Goal: Task Accomplishment & Management: Manage account settings

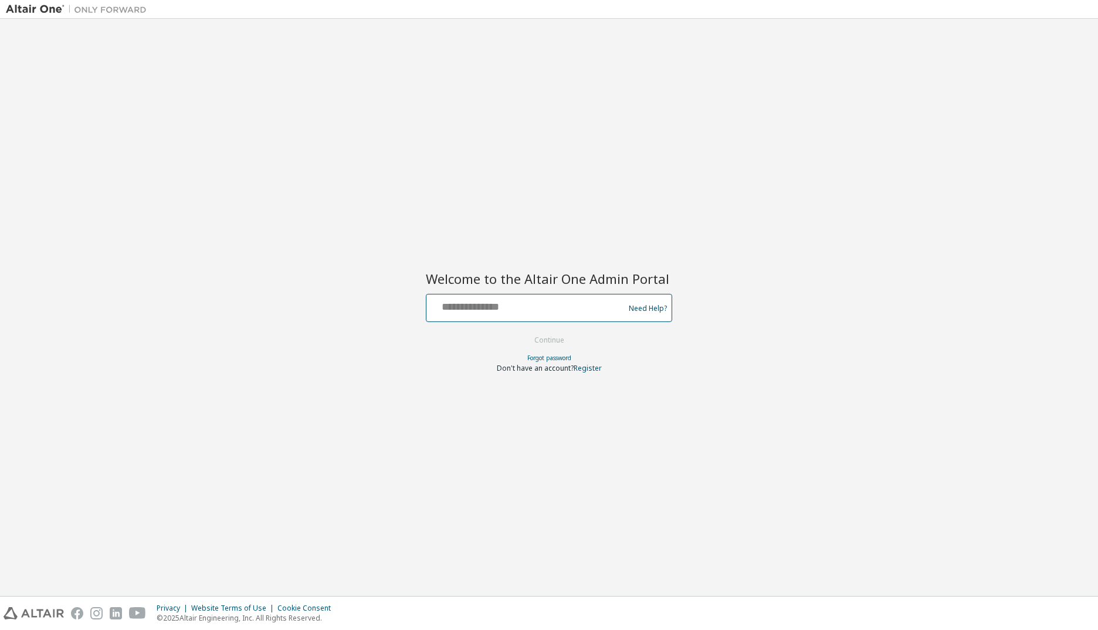
click at [486, 305] on input "text" at bounding box center [527, 305] width 192 height 17
type input "**********"
click at [539, 343] on button "Continue" at bounding box center [549, 340] width 55 height 18
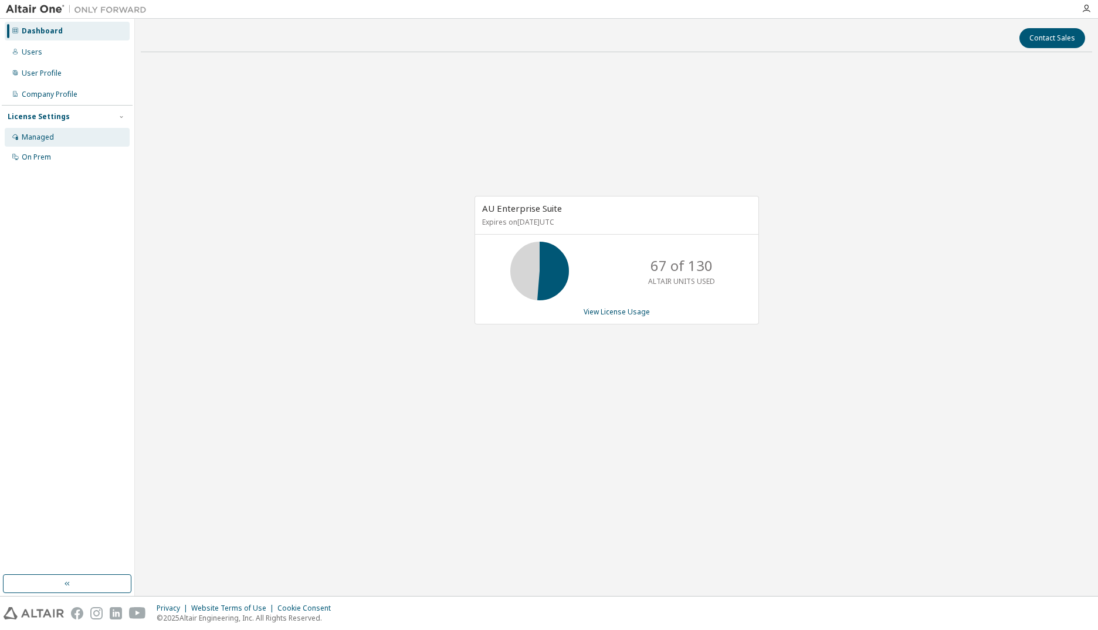
click at [39, 141] on div "Managed" at bounding box center [38, 137] width 32 height 9
click at [45, 141] on div "Managed" at bounding box center [38, 137] width 32 height 9
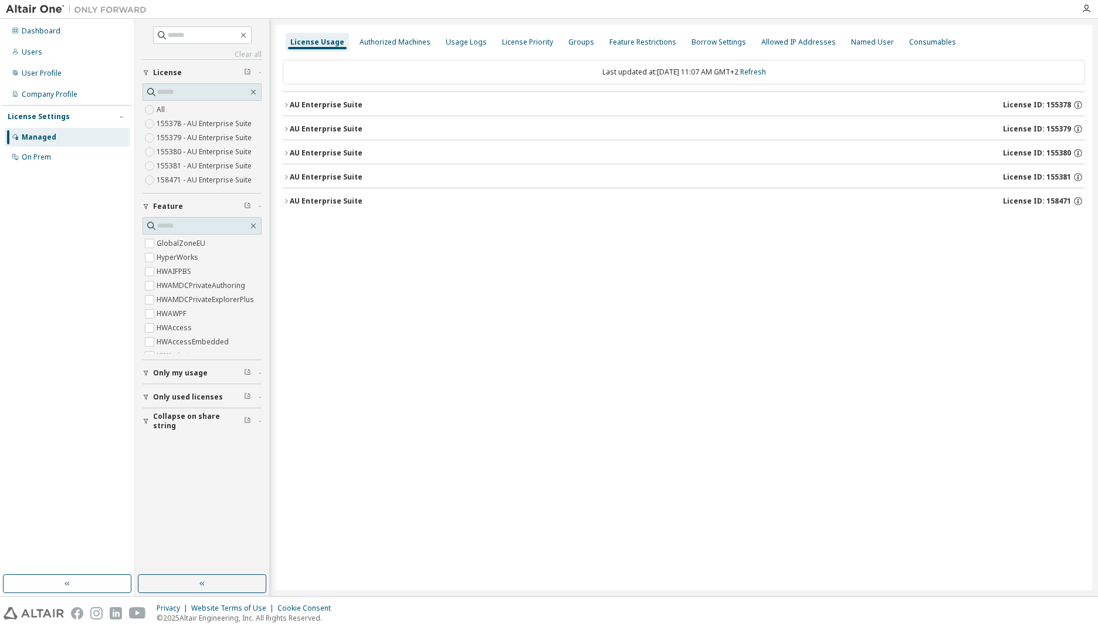
click at [284, 202] on icon "button" at bounding box center [286, 201] width 7 height 7
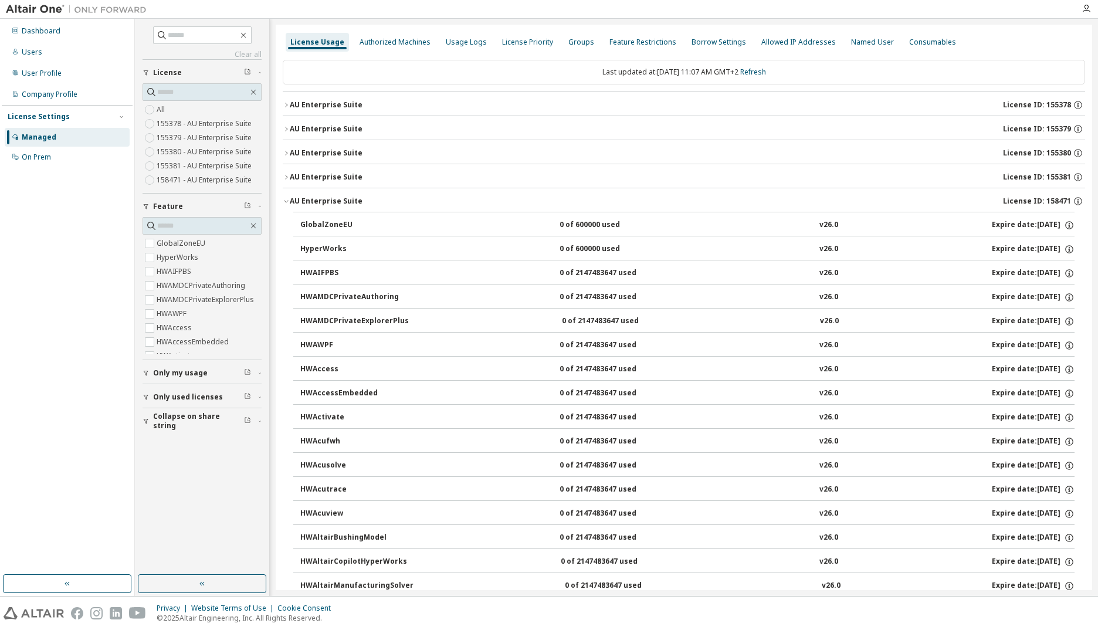
click at [286, 178] on icon "button" at bounding box center [286, 177] width 7 height 7
click at [284, 174] on icon "button" at bounding box center [286, 177] width 7 height 7
click at [288, 150] on icon "button" at bounding box center [286, 153] width 7 height 7
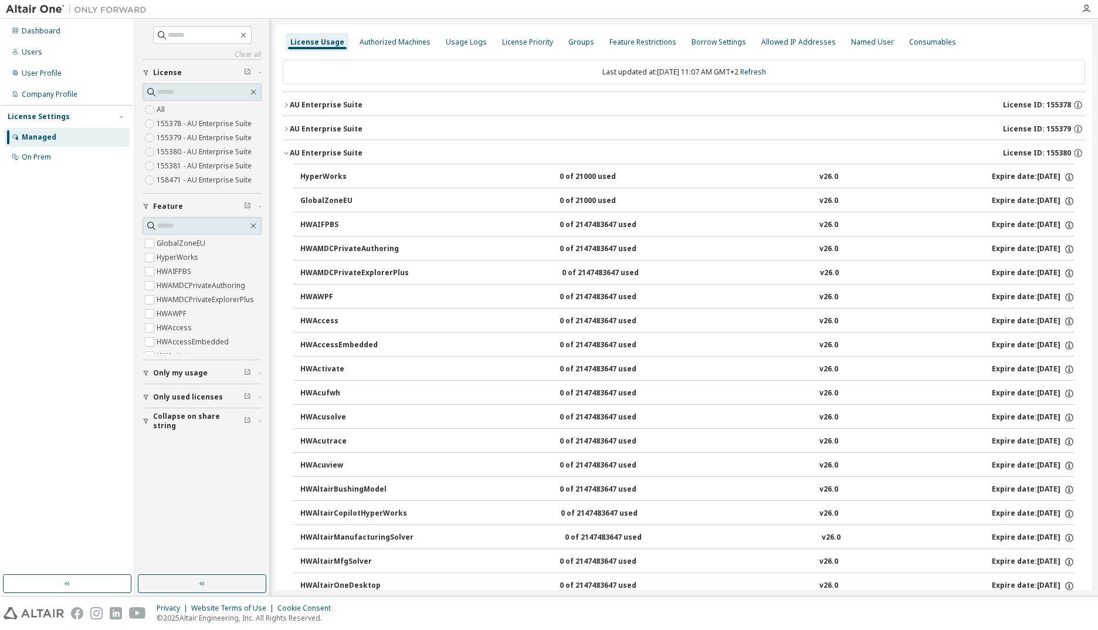
click at [288, 150] on icon "button" at bounding box center [286, 153] width 7 height 7
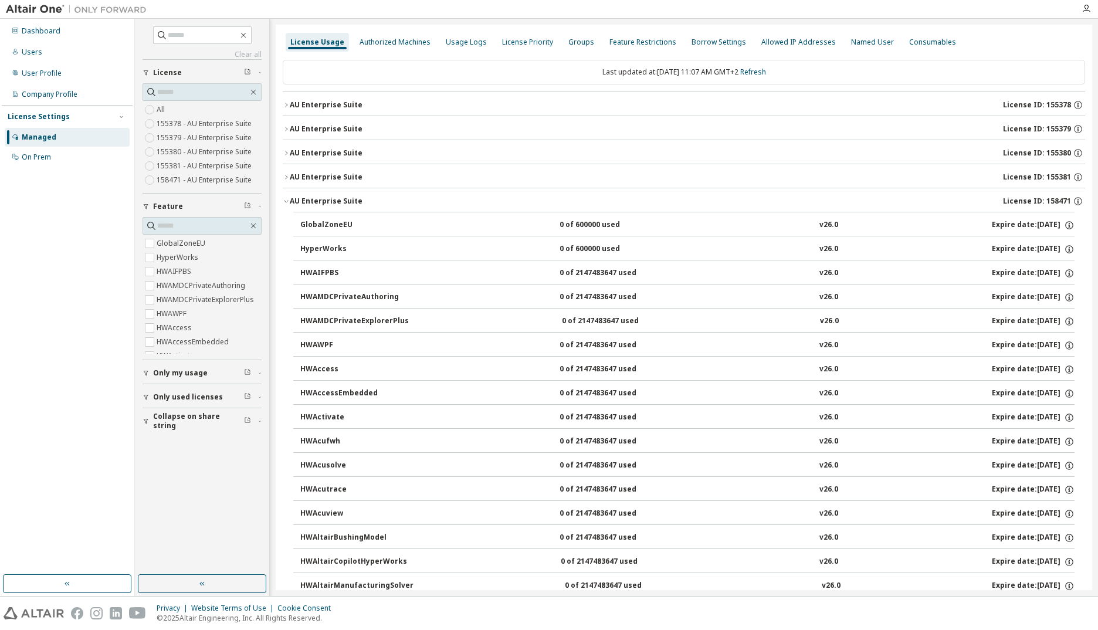
click at [289, 131] on icon "button" at bounding box center [286, 129] width 7 height 7
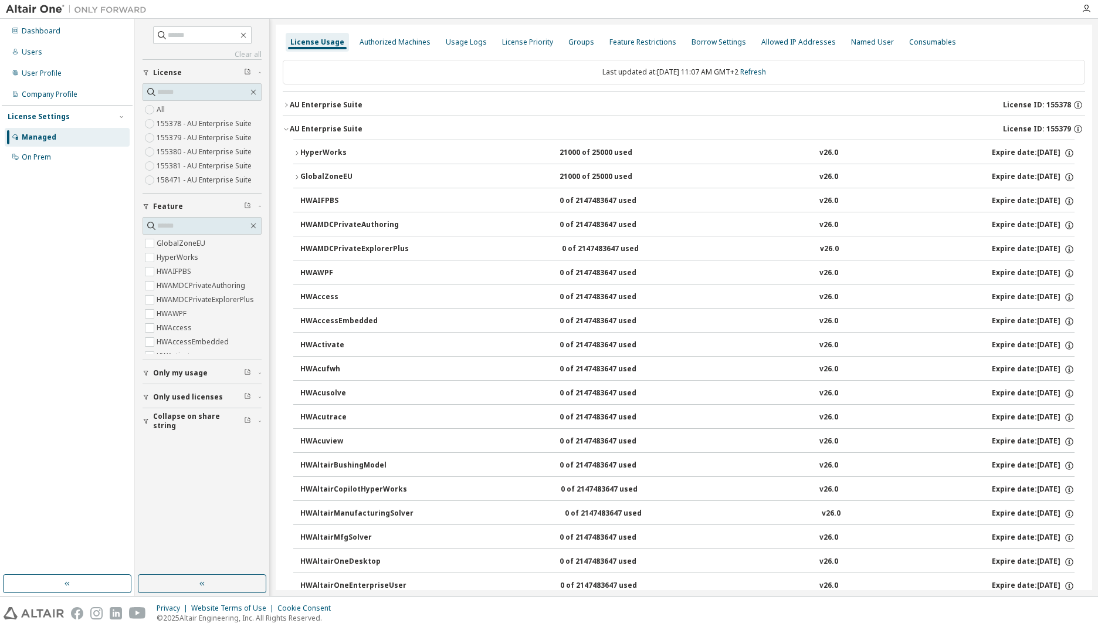
click at [289, 131] on icon "button" at bounding box center [286, 129] width 7 height 7
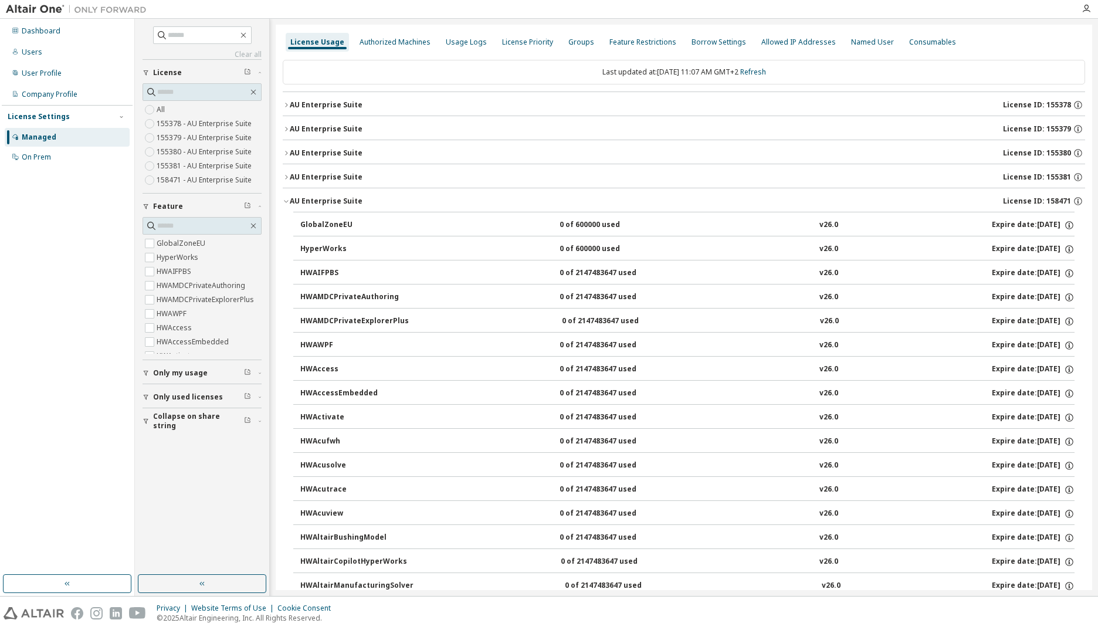
click at [287, 104] on icon "button" at bounding box center [286, 104] width 7 height 7
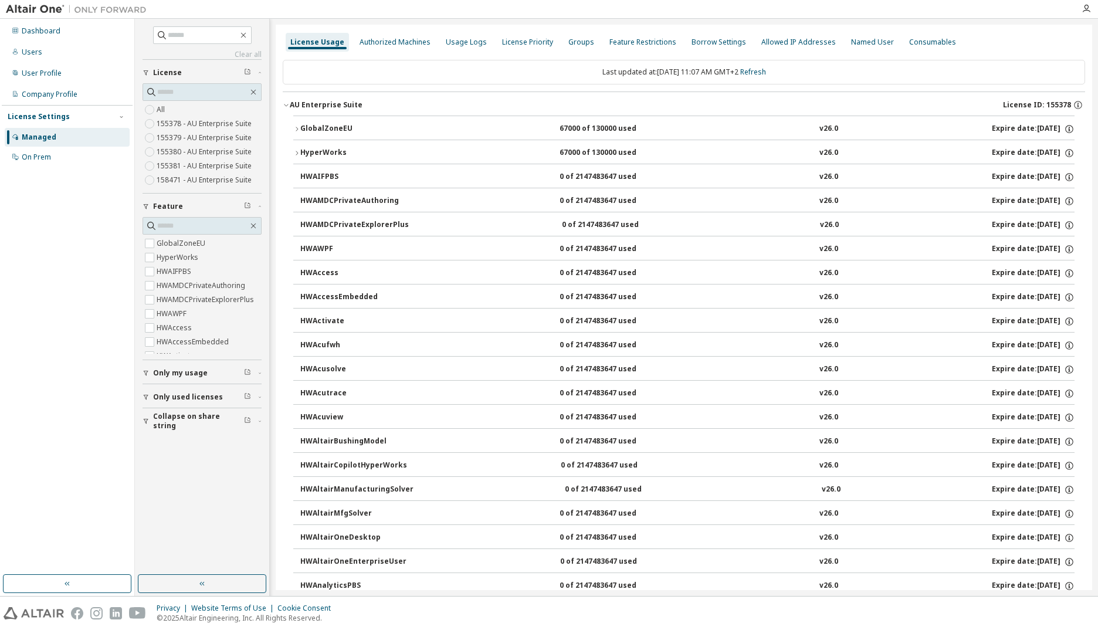
click at [287, 104] on icon "button" at bounding box center [286, 104] width 7 height 7
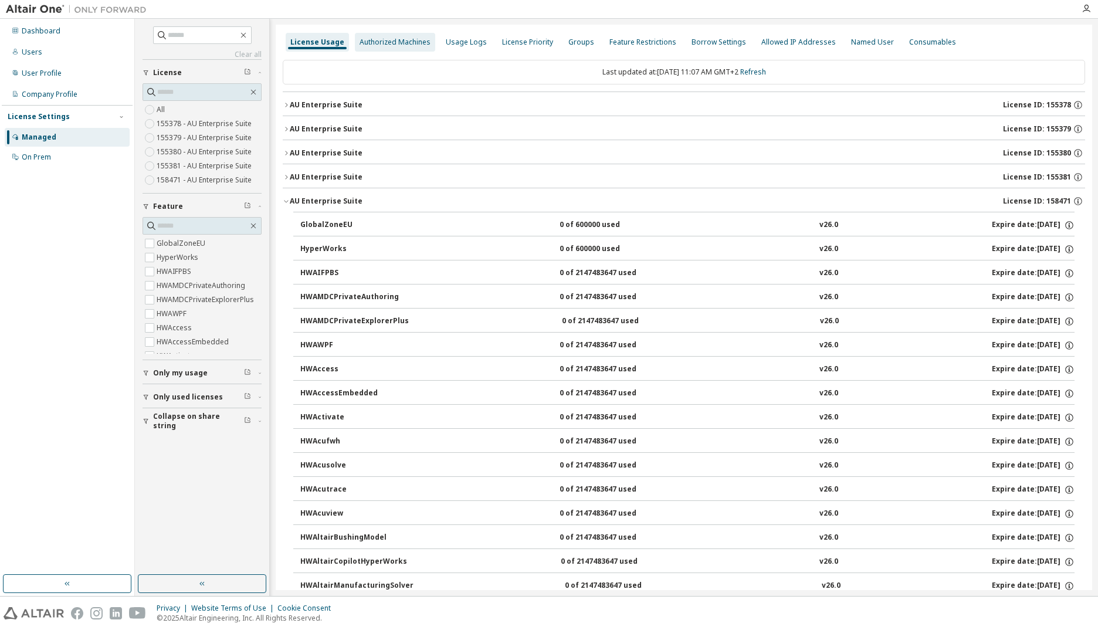
click at [401, 40] on div "Authorized Machines" at bounding box center [395, 42] width 71 height 9
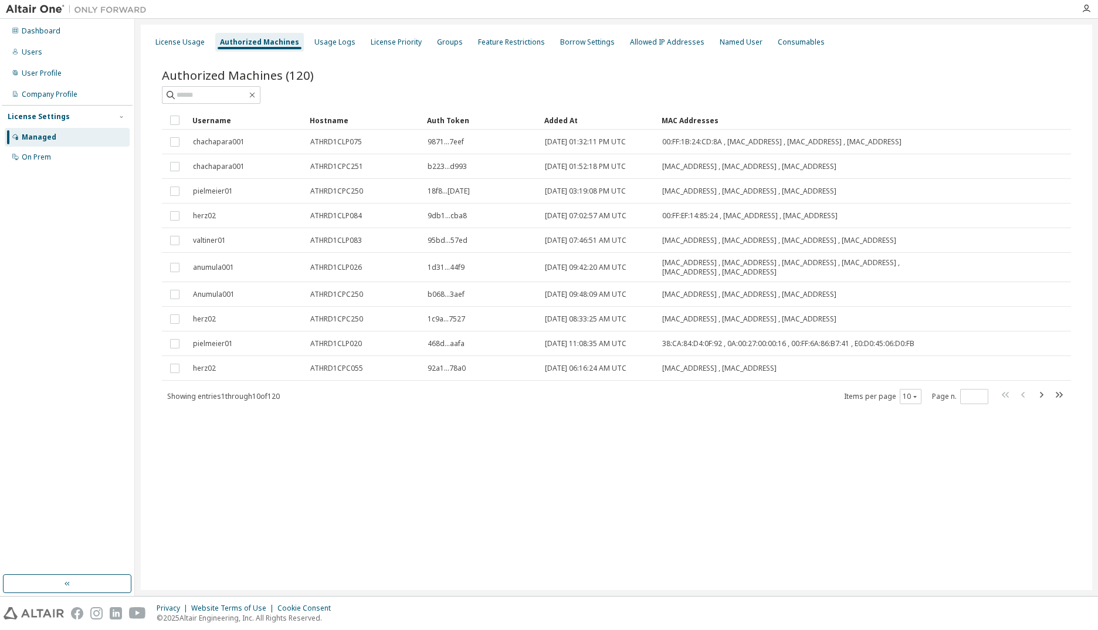
click at [215, 120] on div "Username" at bounding box center [246, 120] width 108 height 19
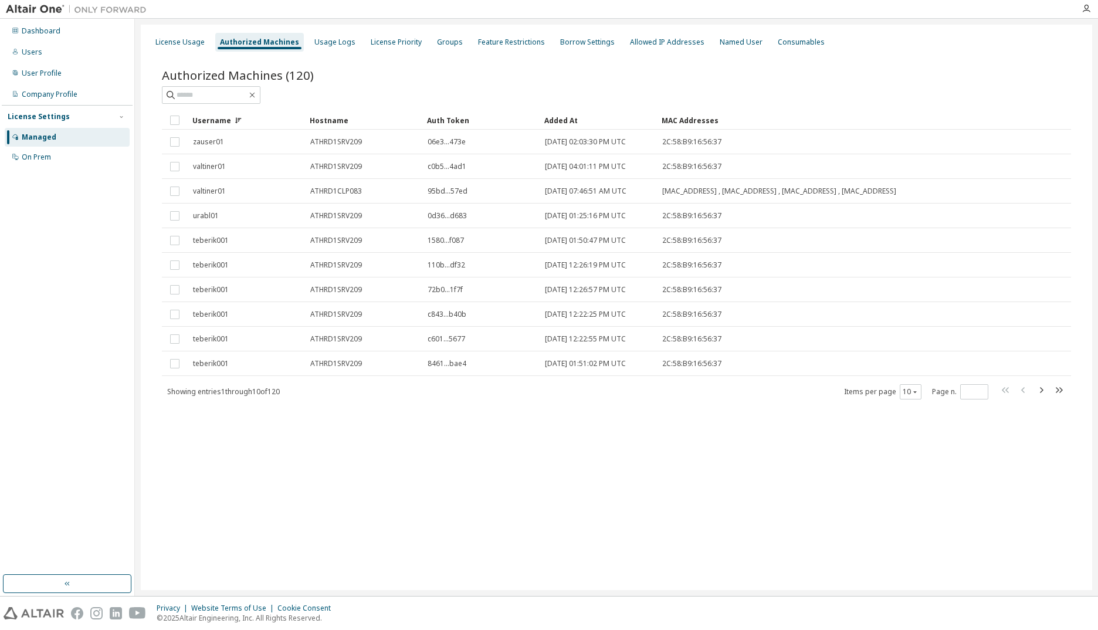
click at [215, 120] on div "Username" at bounding box center [246, 120] width 108 height 19
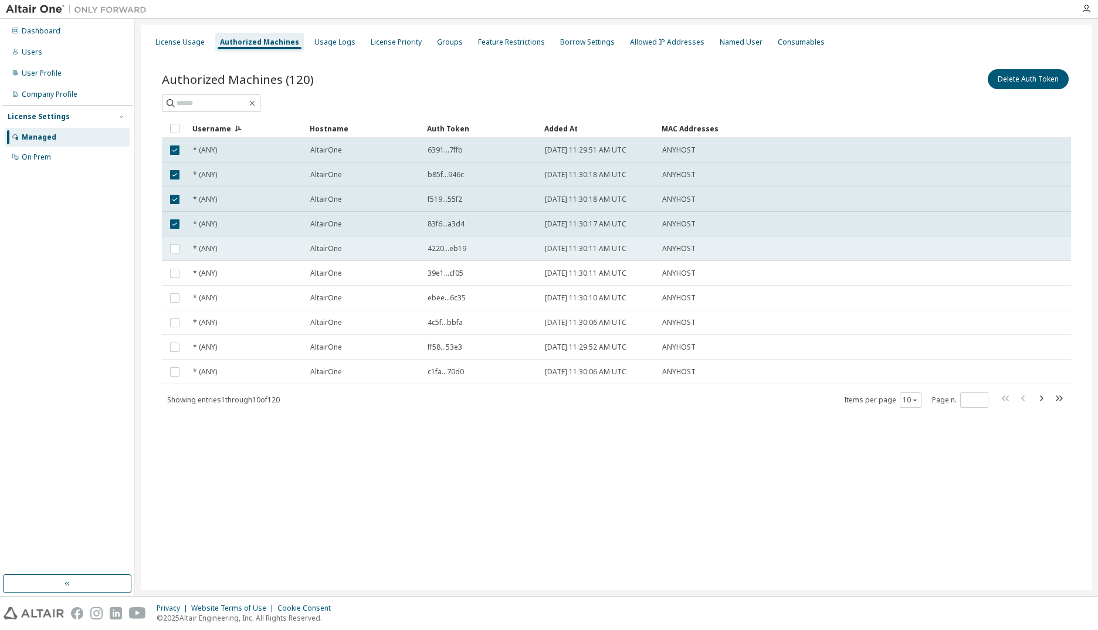
click at [176, 256] on td at bounding box center [175, 248] width 26 height 25
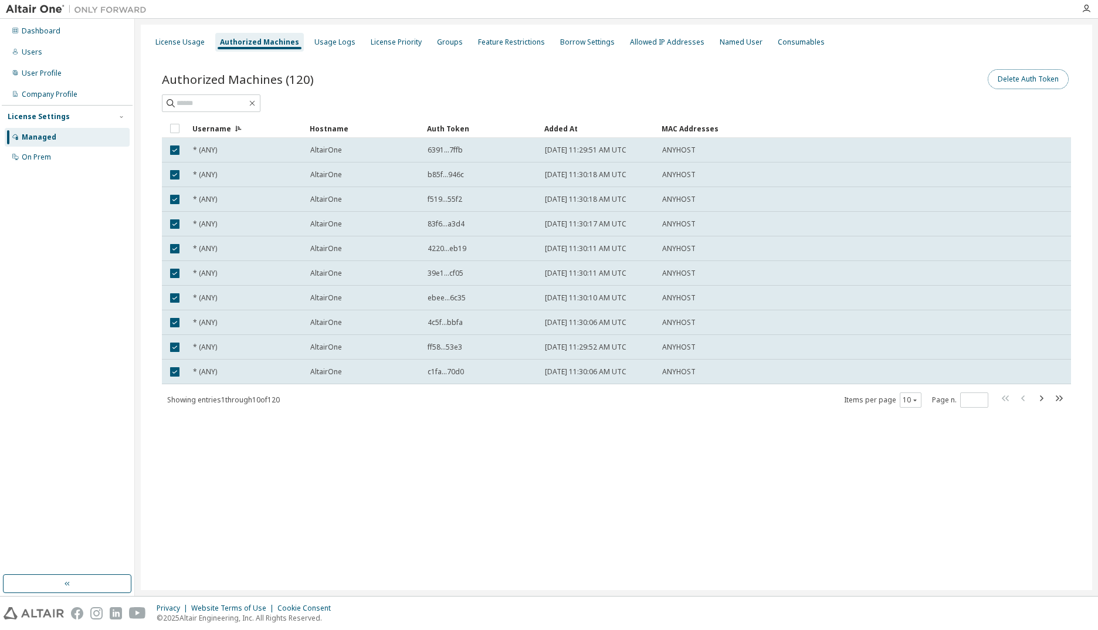
click at [1018, 86] on button "Delete Auth Token" at bounding box center [1028, 79] width 81 height 20
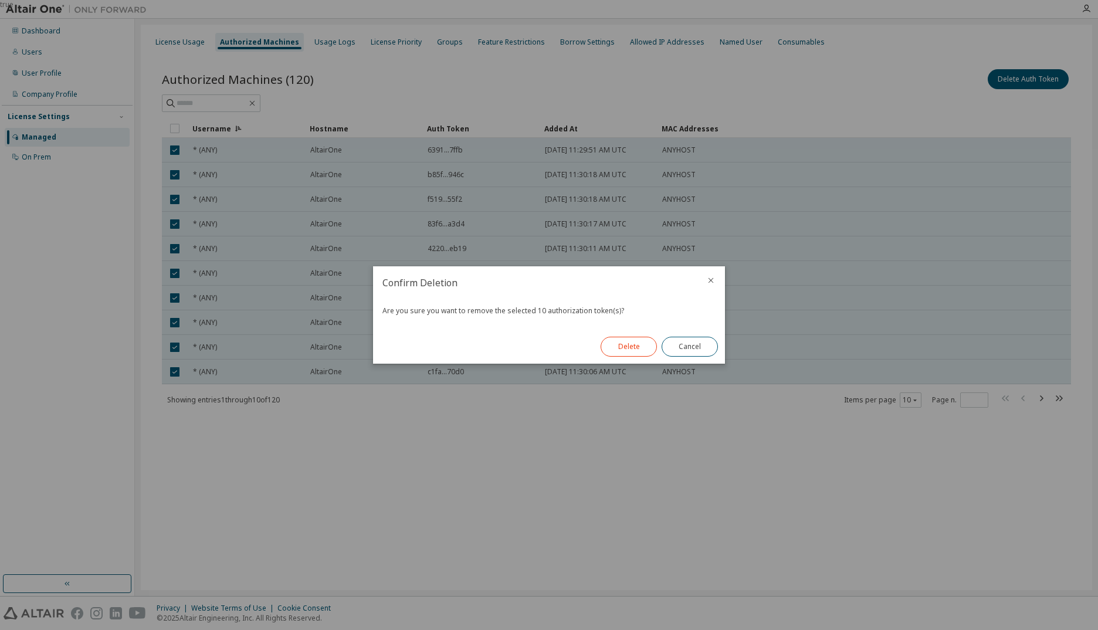
click at [627, 350] on button "Delete" at bounding box center [629, 347] width 56 height 20
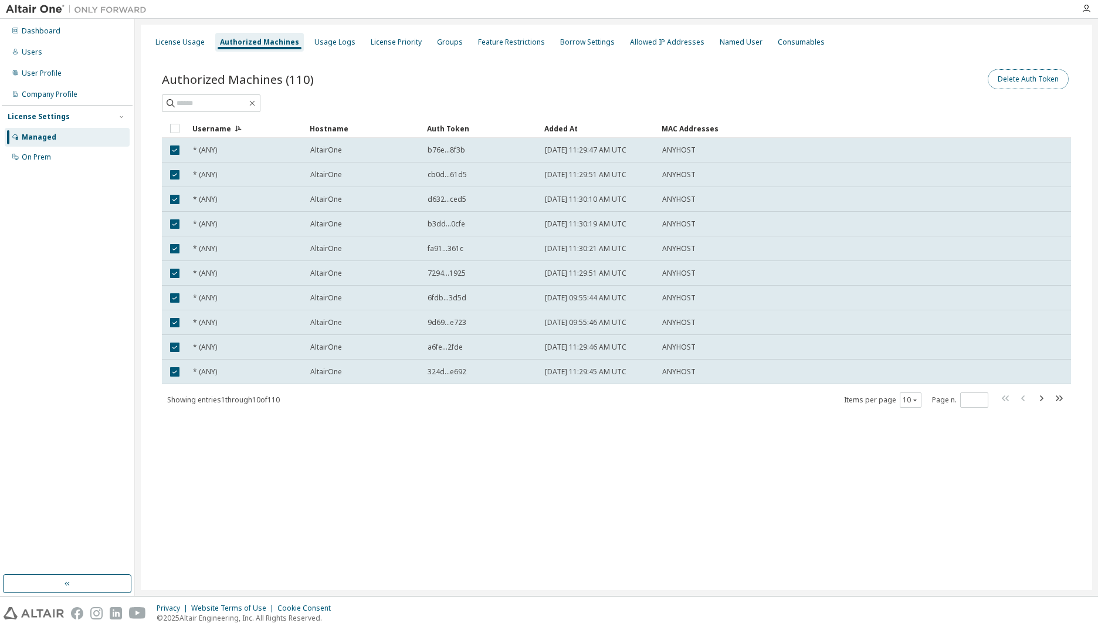
click at [1017, 80] on button "Delete Auth Token" at bounding box center [1028, 79] width 81 height 20
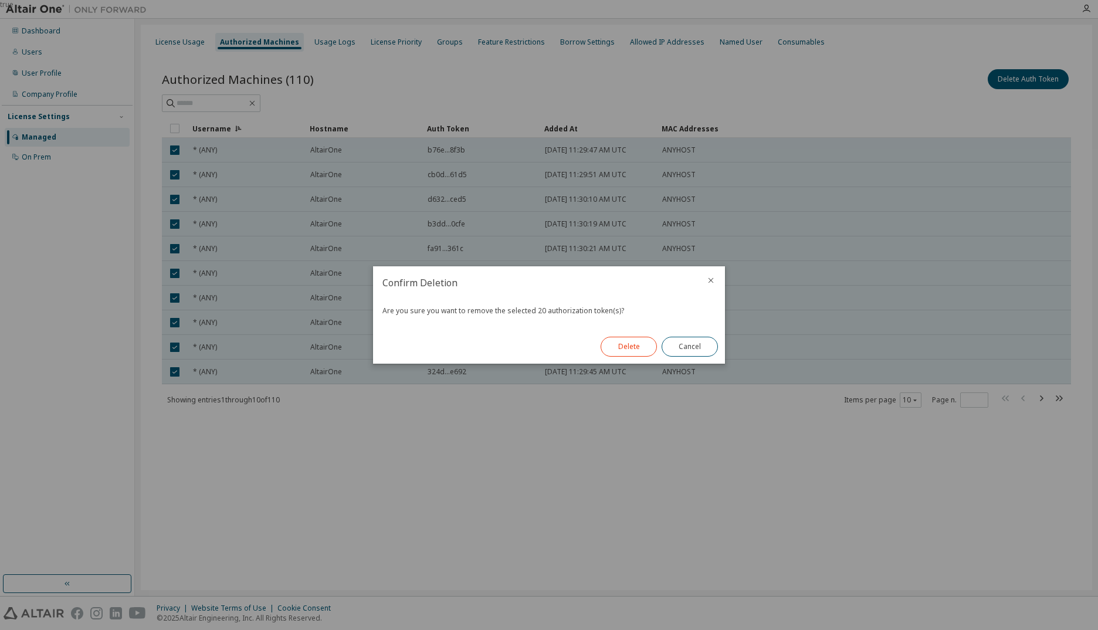
click at [620, 341] on button "Delete" at bounding box center [629, 347] width 56 height 20
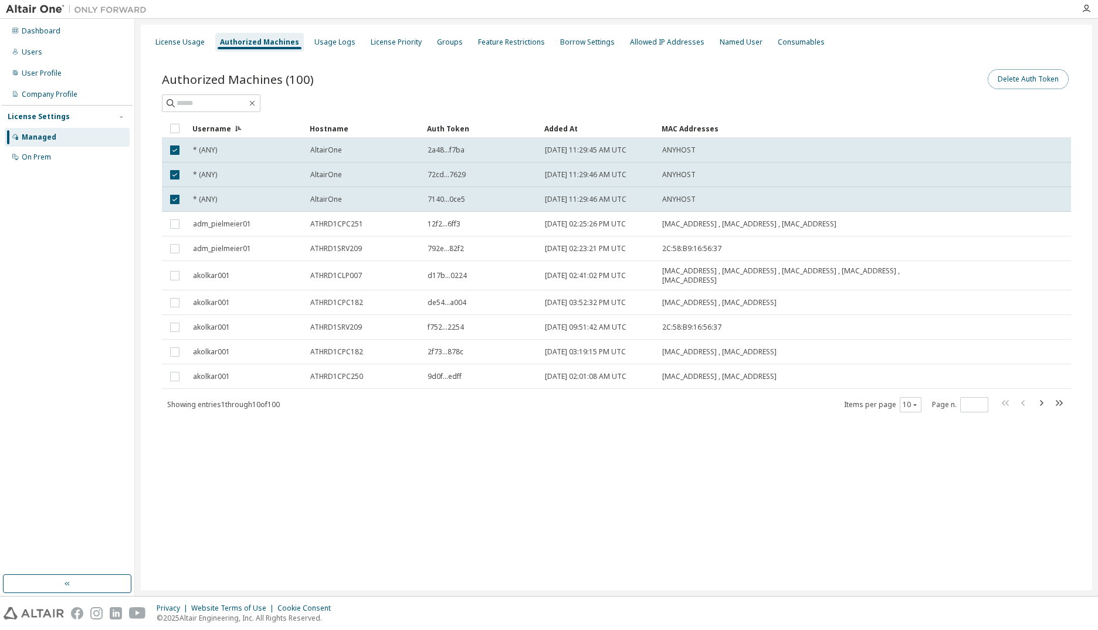
click at [1038, 76] on button "Delete Auth Token" at bounding box center [1028, 79] width 81 height 20
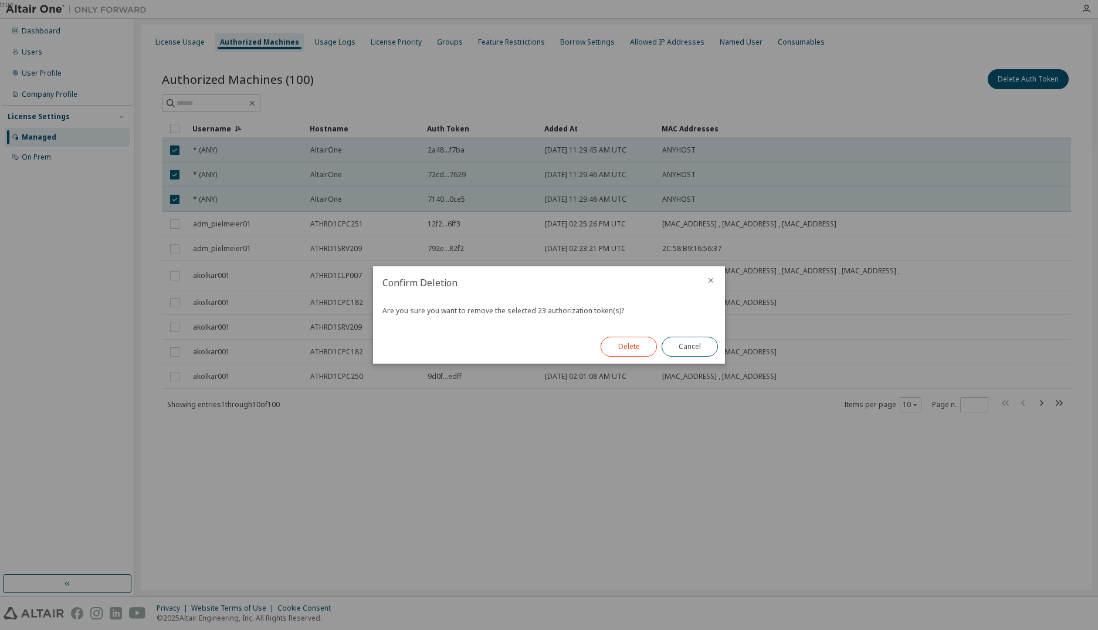
click at [633, 343] on button "Delete" at bounding box center [629, 347] width 56 height 20
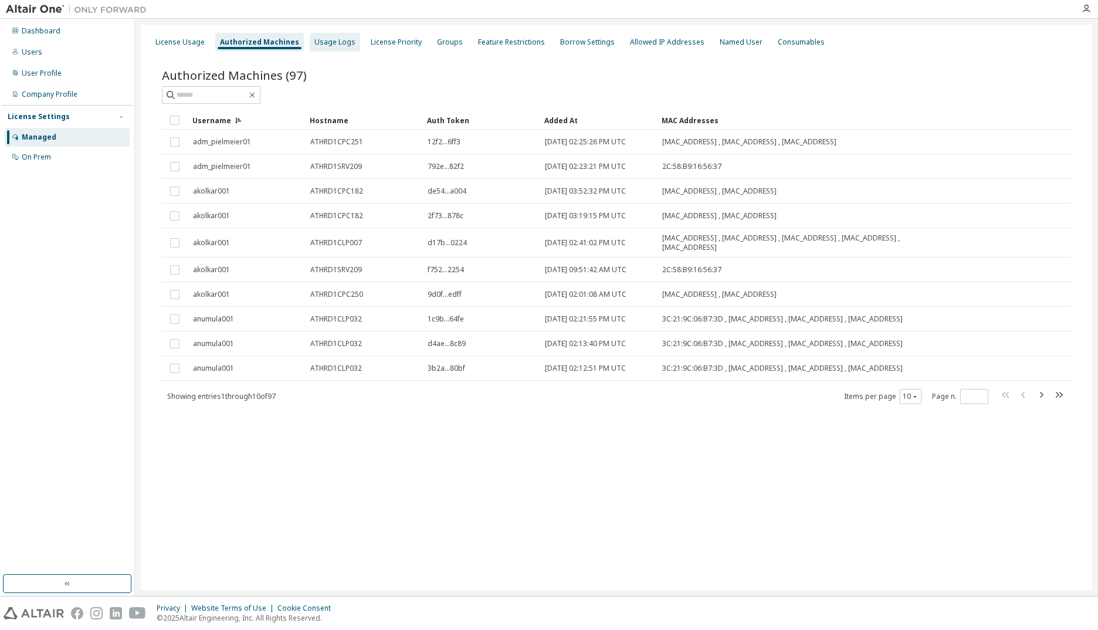
click at [323, 46] on div "Usage Logs" at bounding box center [334, 42] width 41 height 9
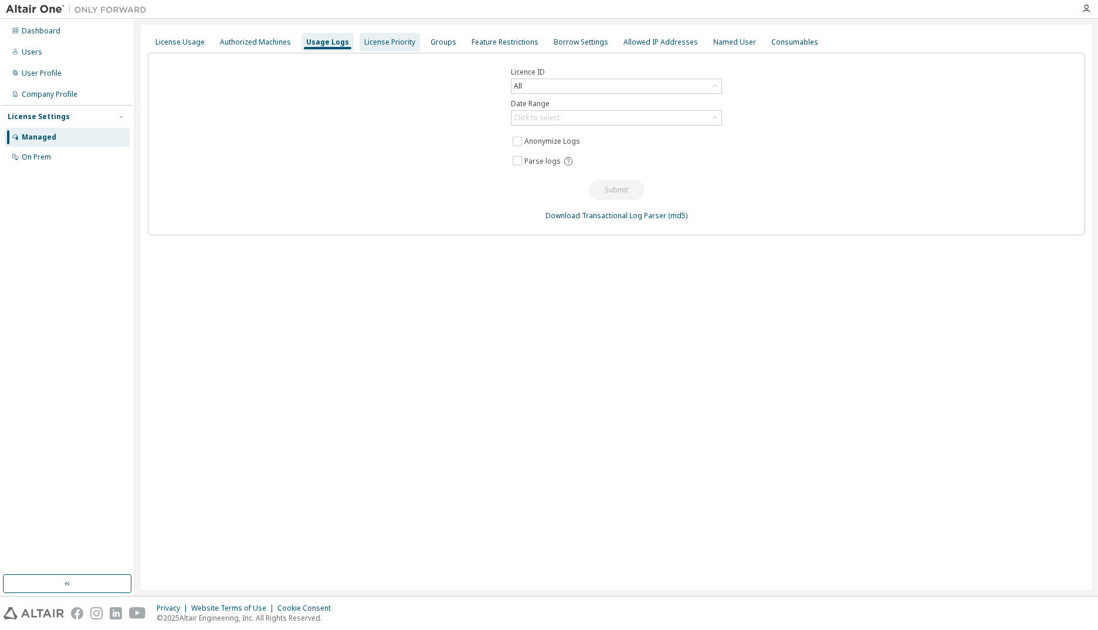
click at [385, 43] on div "License Priority" at bounding box center [389, 42] width 51 height 9
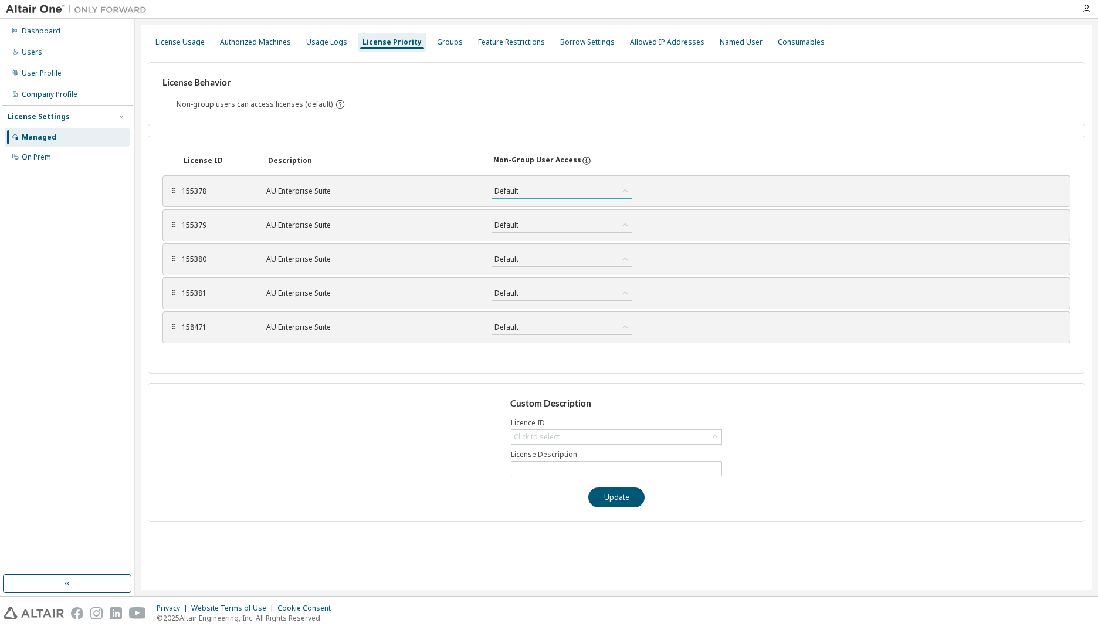
click at [621, 191] on icon at bounding box center [626, 191] width 12 height 12
click at [446, 42] on div "Groups" at bounding box center [450, 42] width 26 height 9
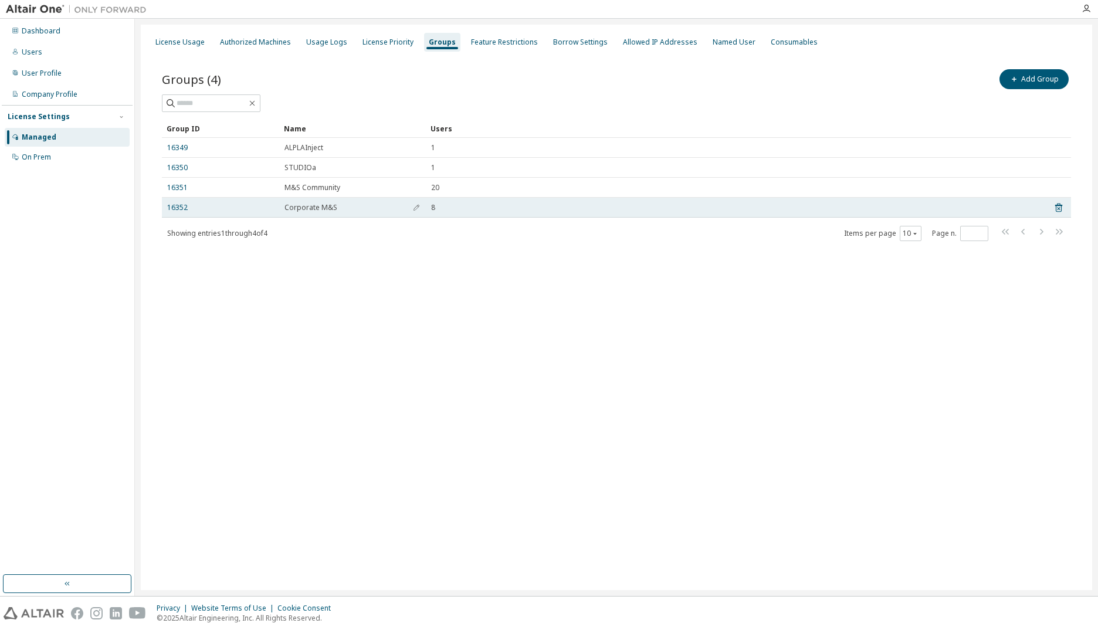
click at [177, 213] on td "16352" at bounding box center [220, 208] width 117 height 20
click at [175, 209] on link "16352" at bounding box center [177, 207] width 21 height 9
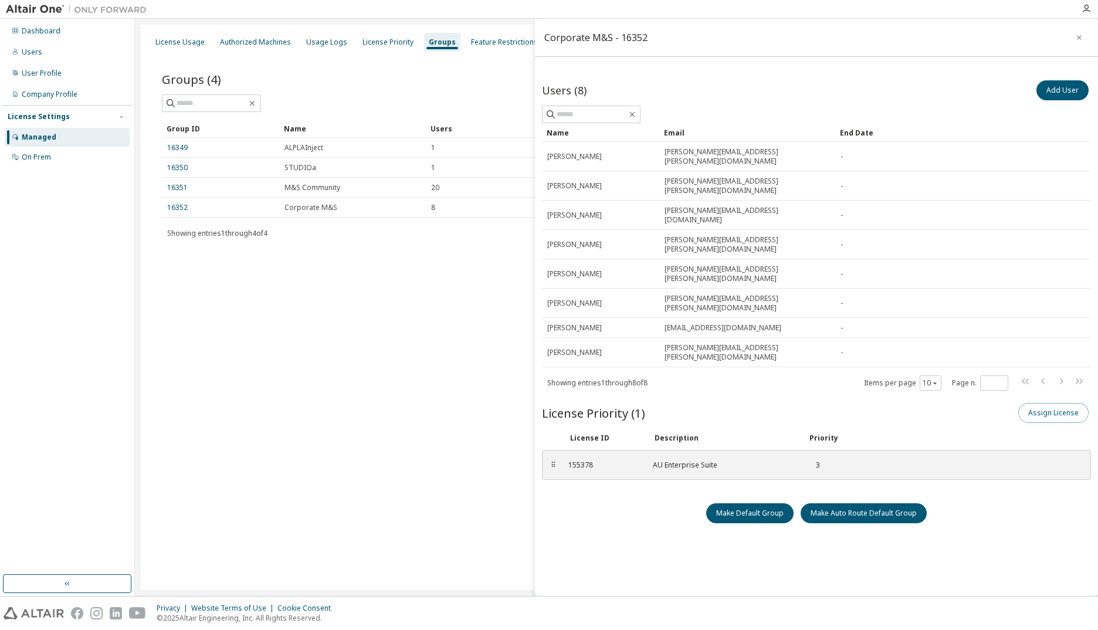
click at [1042, 403] on button "Assign License" at bounding box center [1053, 413] width 70 height 20
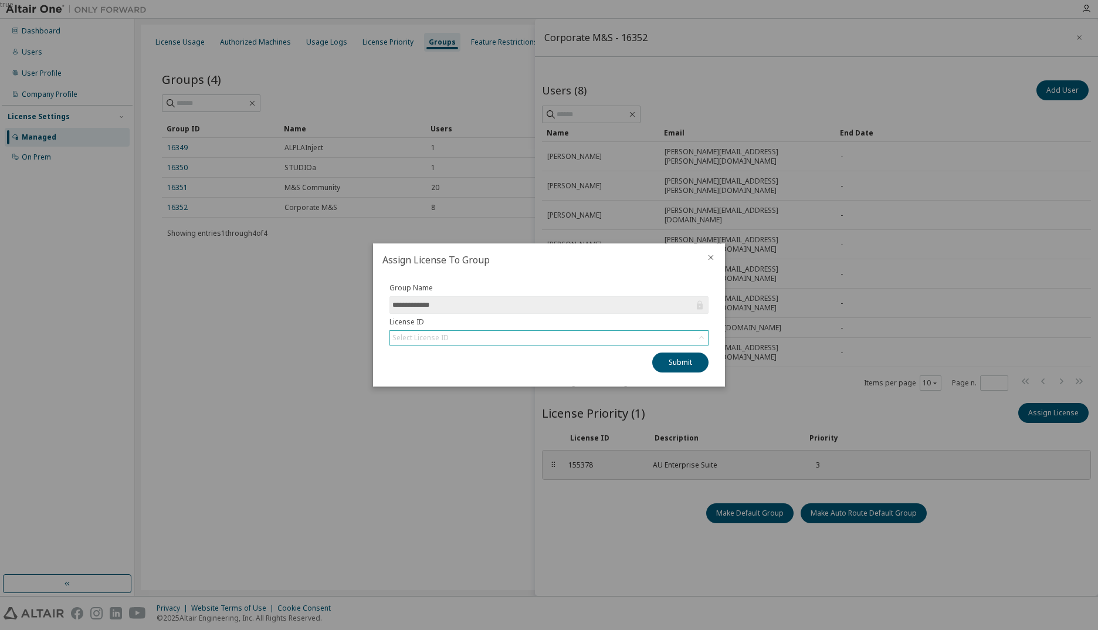
click at [704, 337] on icon at bounding box center [702, 338] width 12 height 12
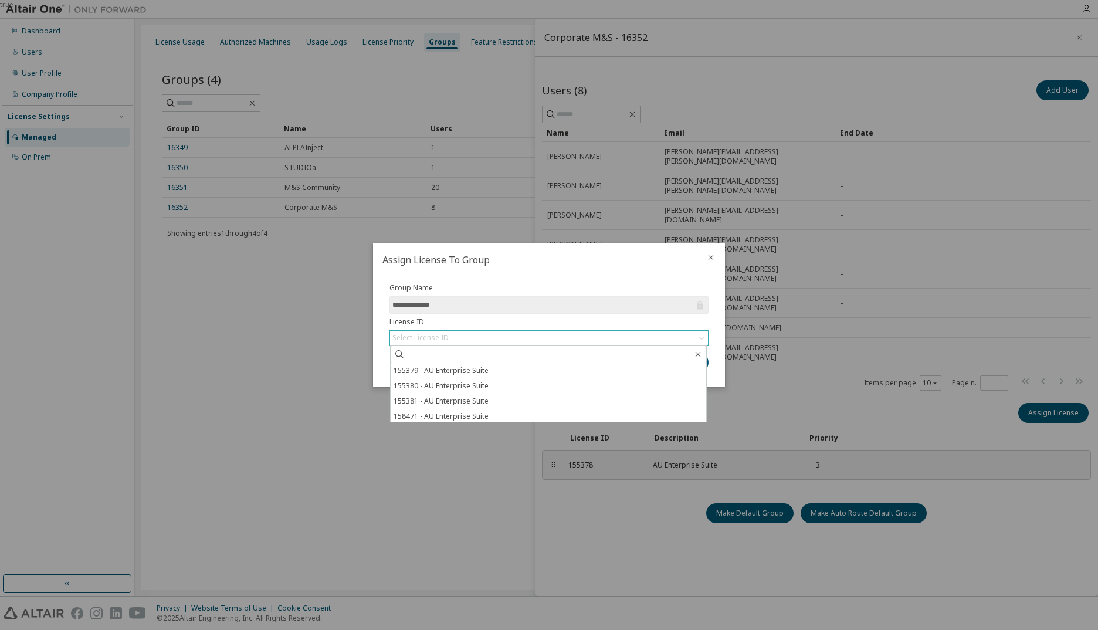
click at [704, 337] on icon at bounding box center [702, 338] width 12 height 12
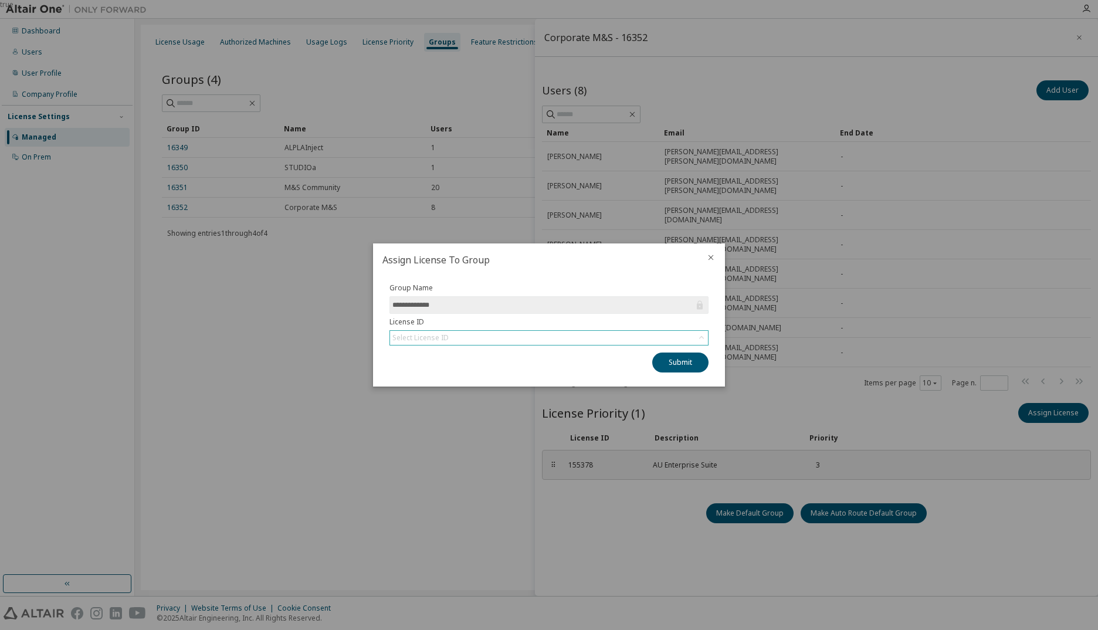
click at [710, 260] on icon "close" at bounding box center [710, 257] width 9 height 9
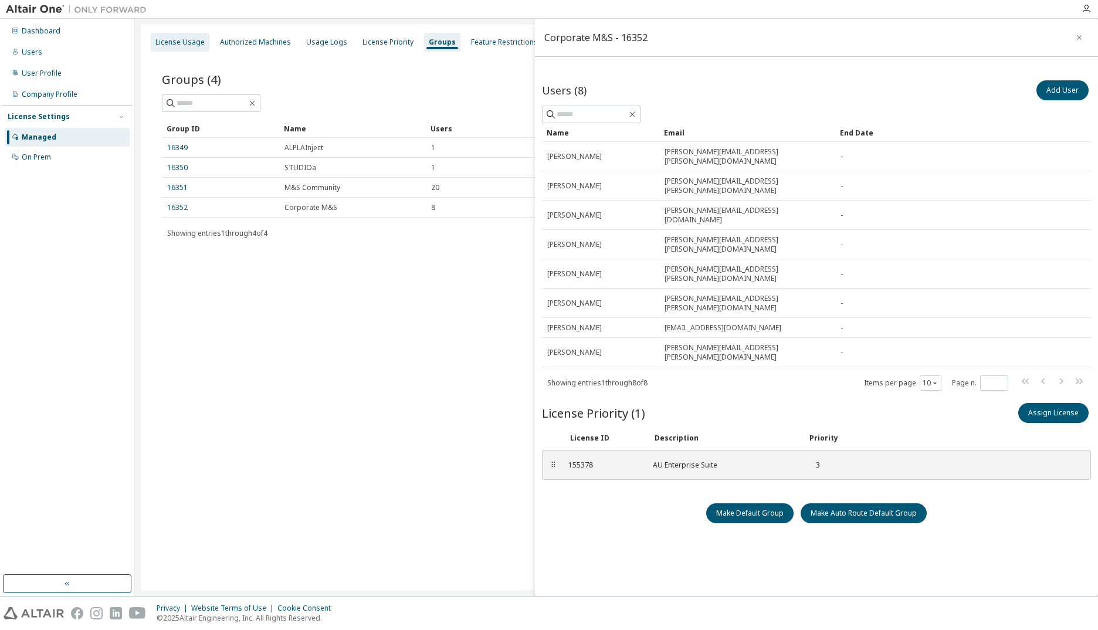
click at [185, 39] on div "License Usage" at bounding box center [179, 42] width 49 height 9
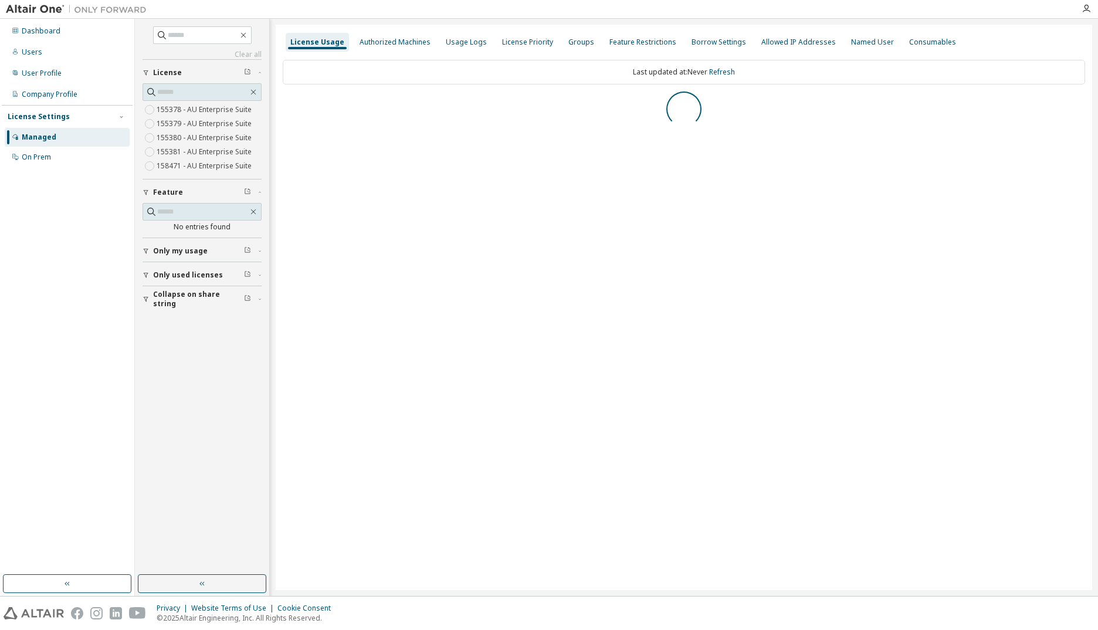
click at [200, 167] on label "158471 - AU Enterprise Suite" at bounding box center [205, 166] width 97 height 14
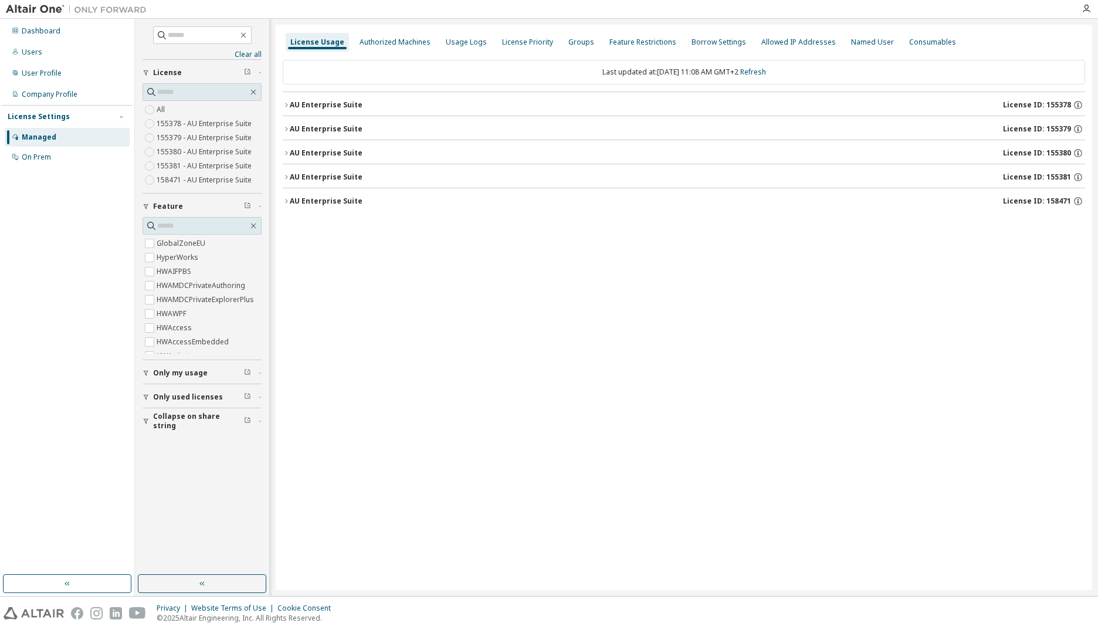
click at [286, 200] on icon "button" at bounding box center [286, 201] width 7 height 7
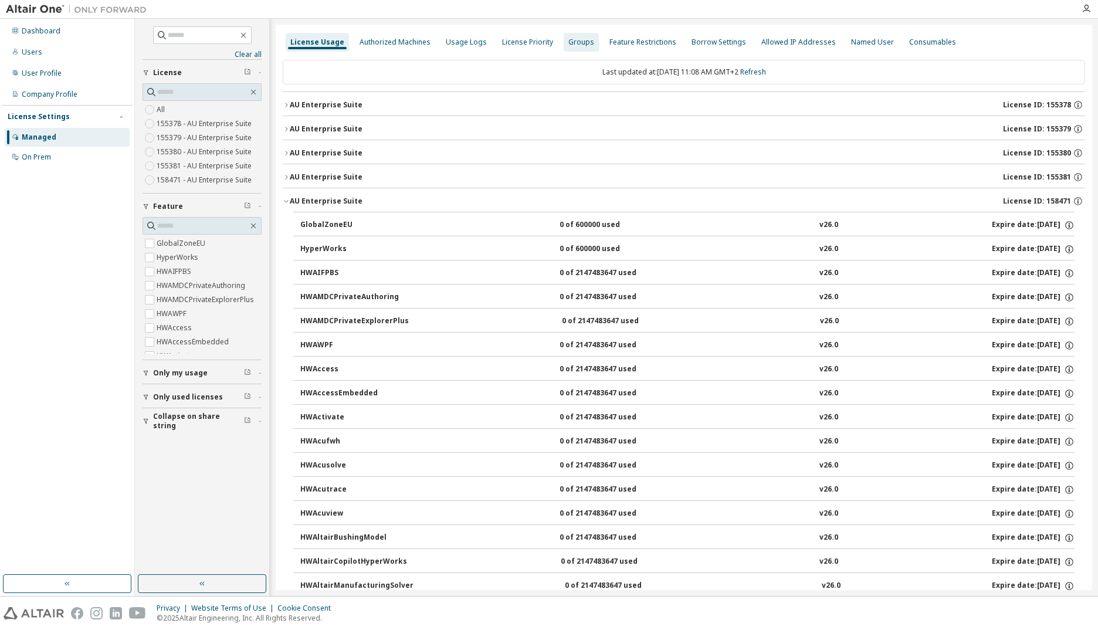
click at [569, 39] on div "Groups" at bounding box center [582, 42] width 26 height 9
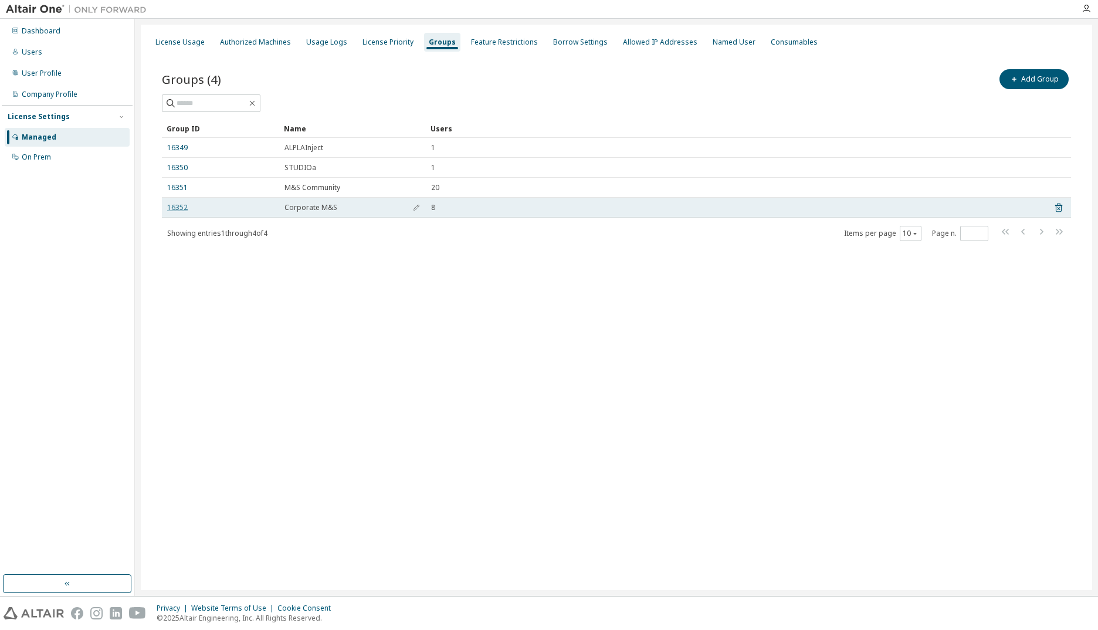
click at [175, 209] on link "16352" at bounding box center [177, 207] width 21 height 9
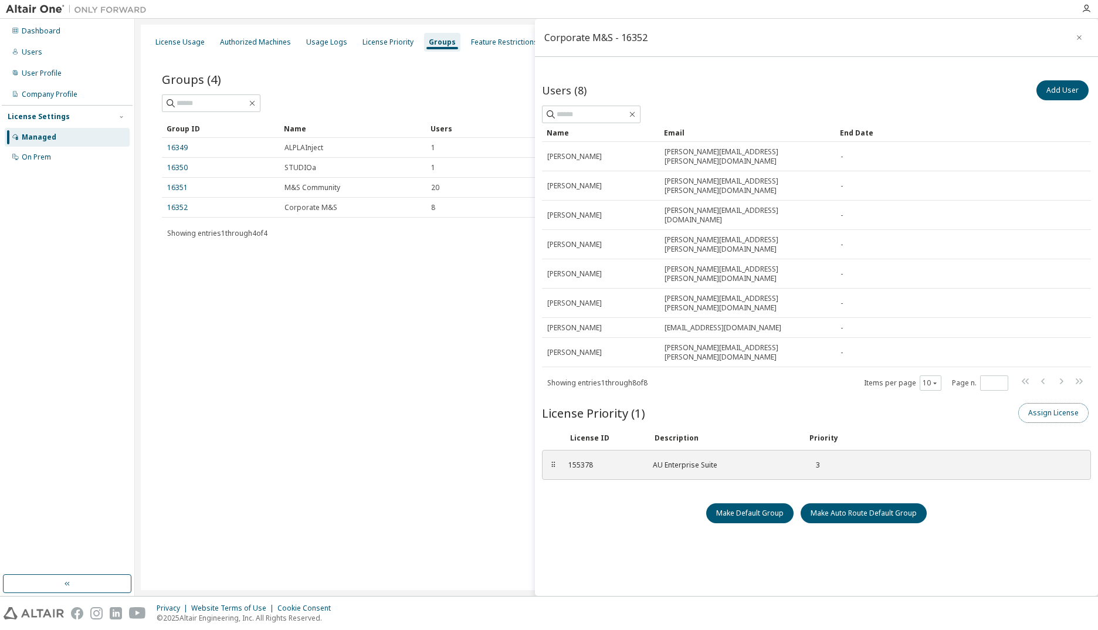
click at [1050, 403] on button "Assign License" at bounding box center [1053, 413] width 70 height 20
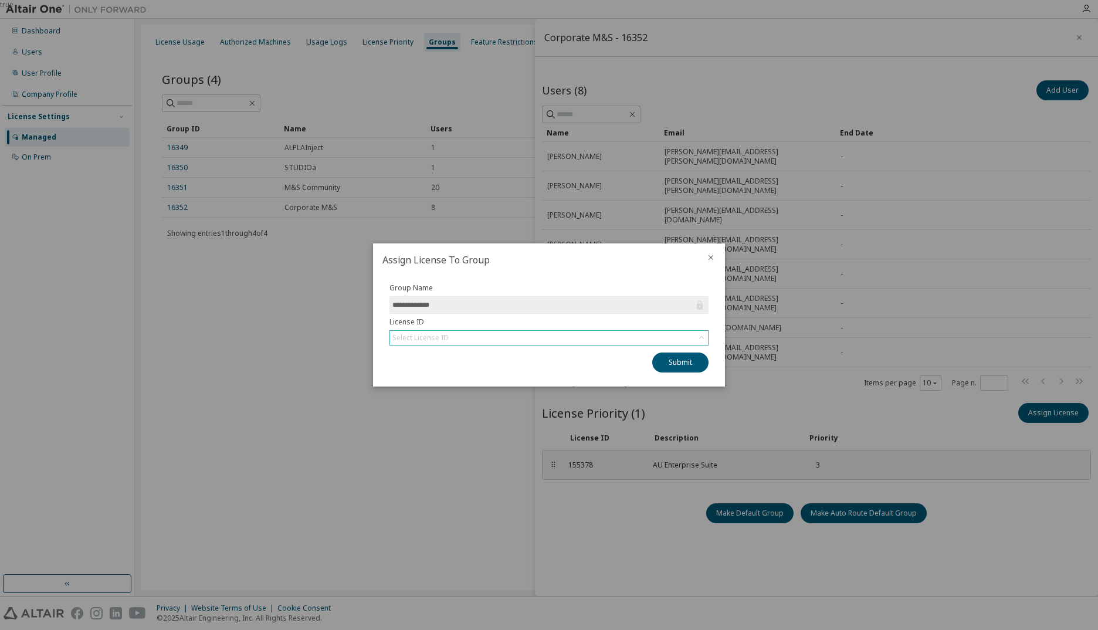
click at [703, 334] on icon at bounding box center [702, 338] width 12 height 12
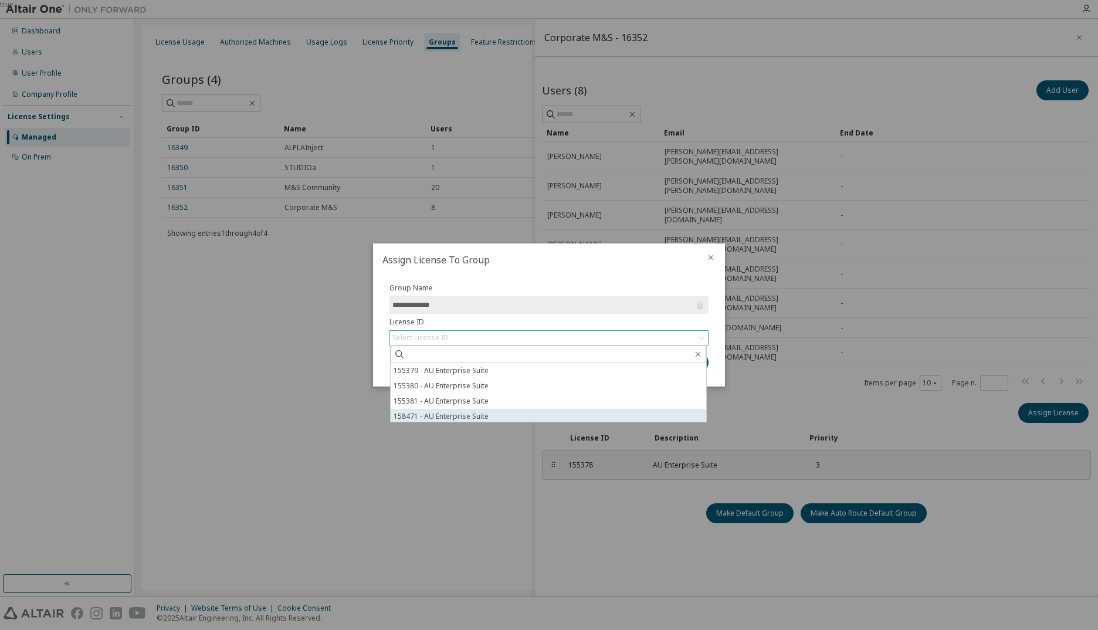
click at [421, 415] on li "158471 - AU Enterprise Suite" at bounding box center [549, 416] width 316 height 15
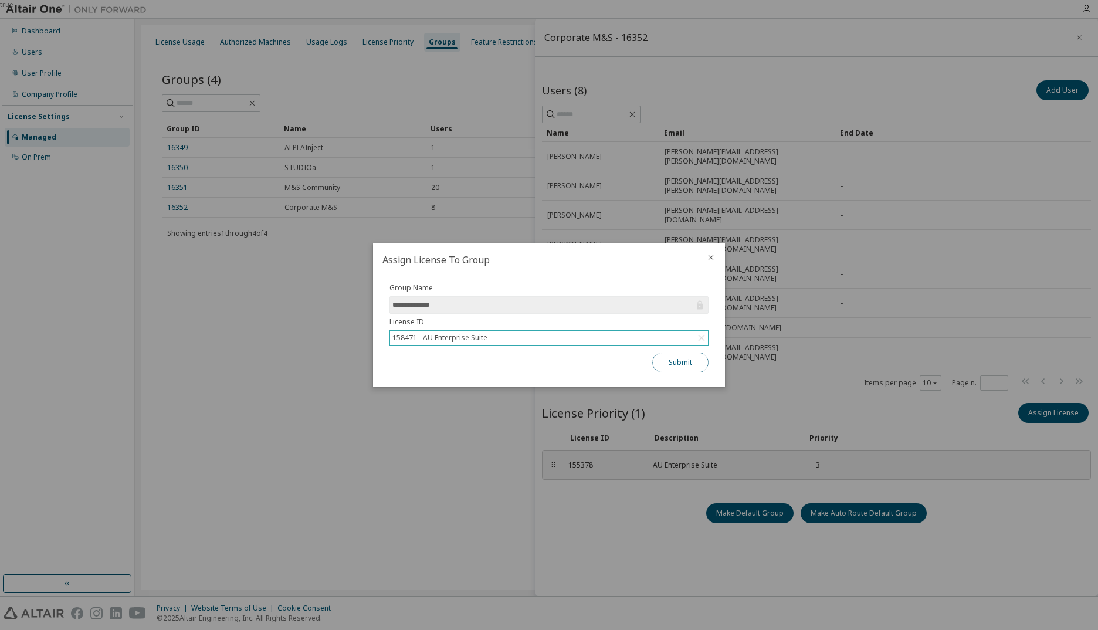
click at [666, 369] on button "Submit" at bounding box center [680, 363] width 56 height 20
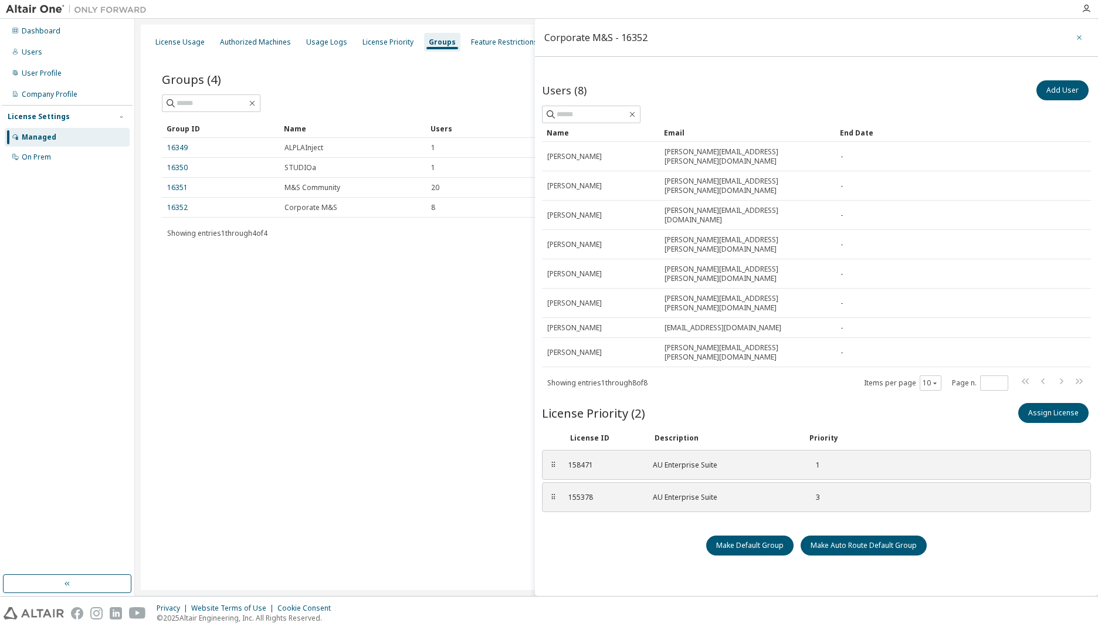
click at [1080, 37] on icon "button" at bounding box center [1079, 37] width 5 height 5
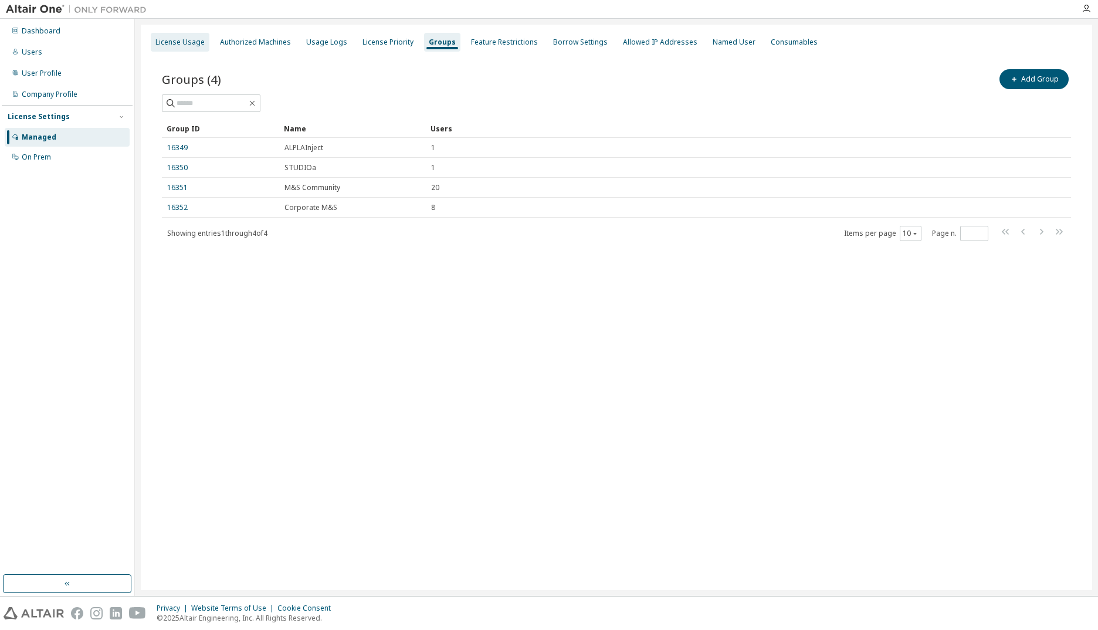
click at [175, 43] on div "License Usage" at bounding box center [179, 42] width 49 height 9
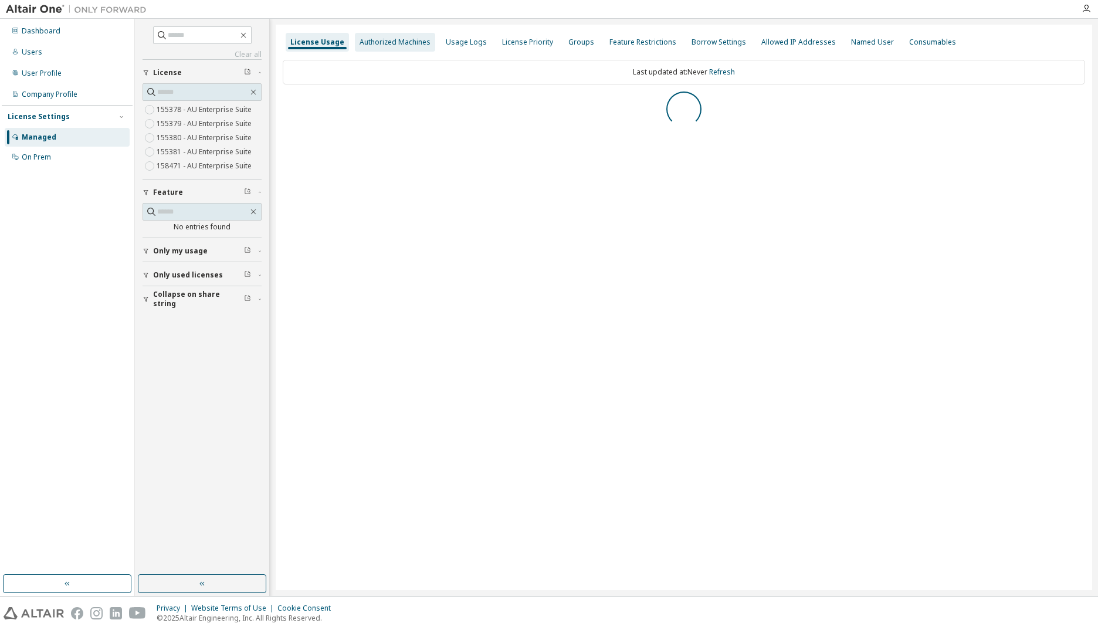
click at [400, 42] on div "Authorized Machines" at bounding box center [395, 42] width 71 height 9
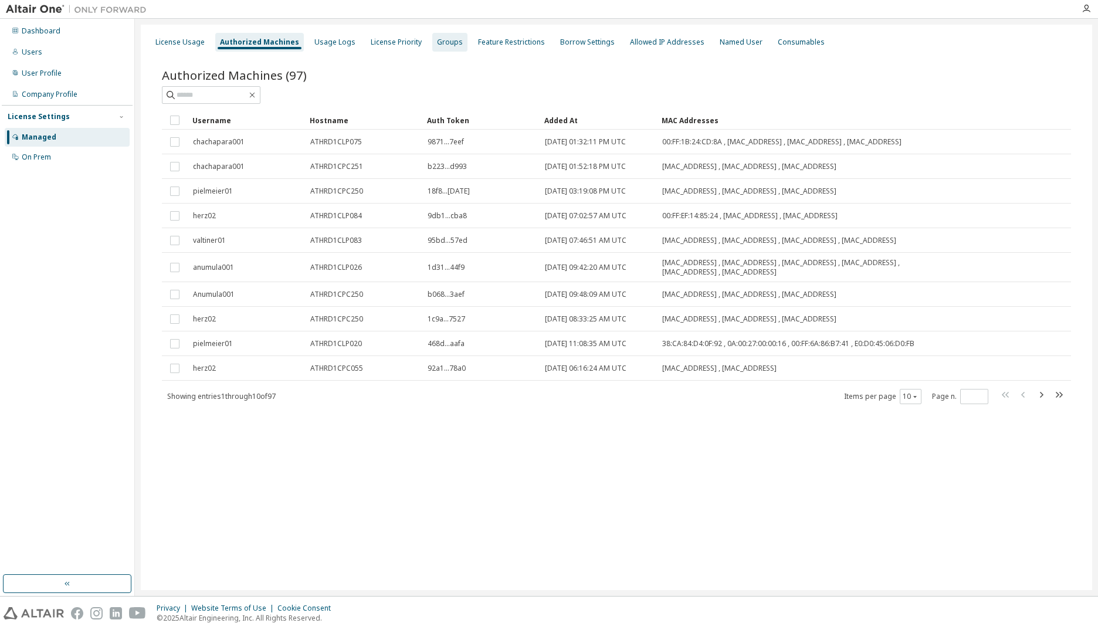
click at [437, 42] on div "Groups" at bounding box center [450, 42] width 26 height 9
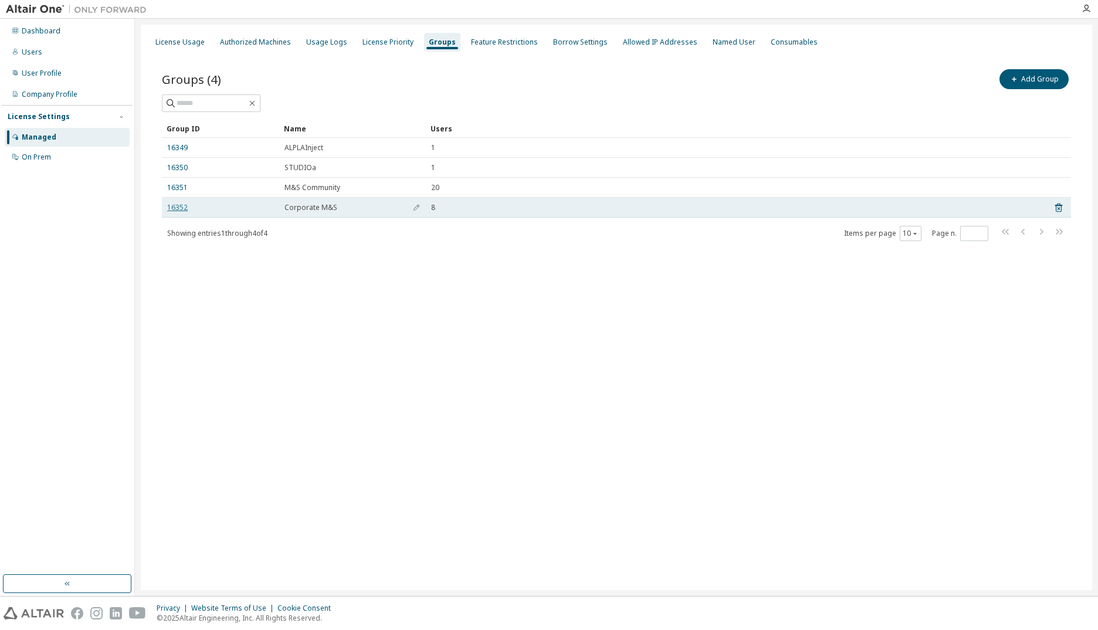
click at [177, 208] on link "16352" at bounding box center [177, 207] width 21 height 9
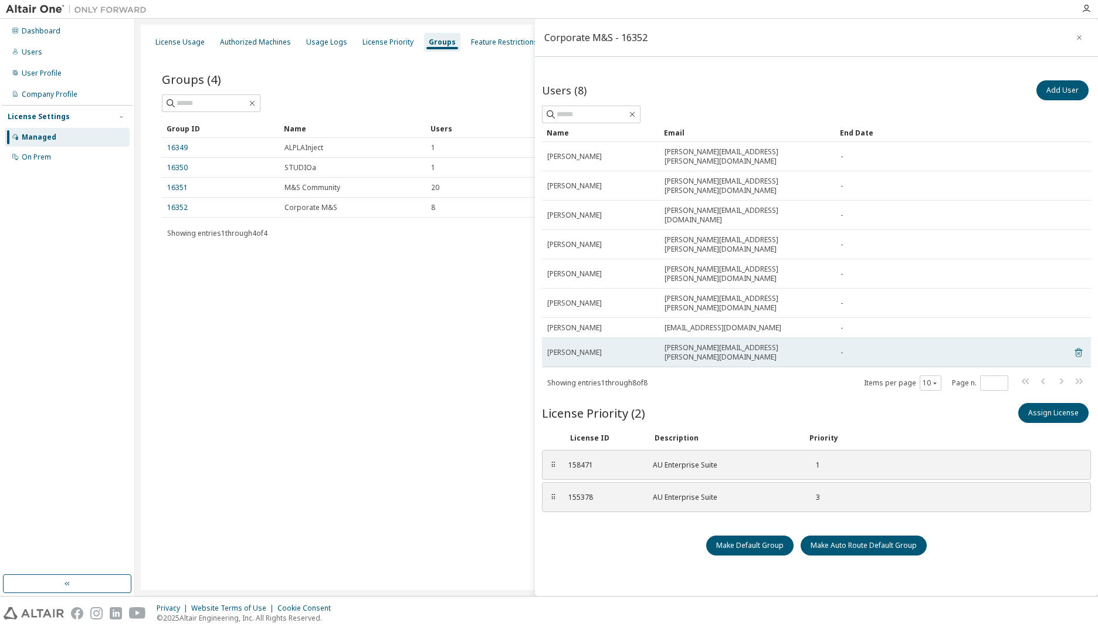
click at [1078, 352] on icon at bounding box center [1078, 353] width 3 height 3
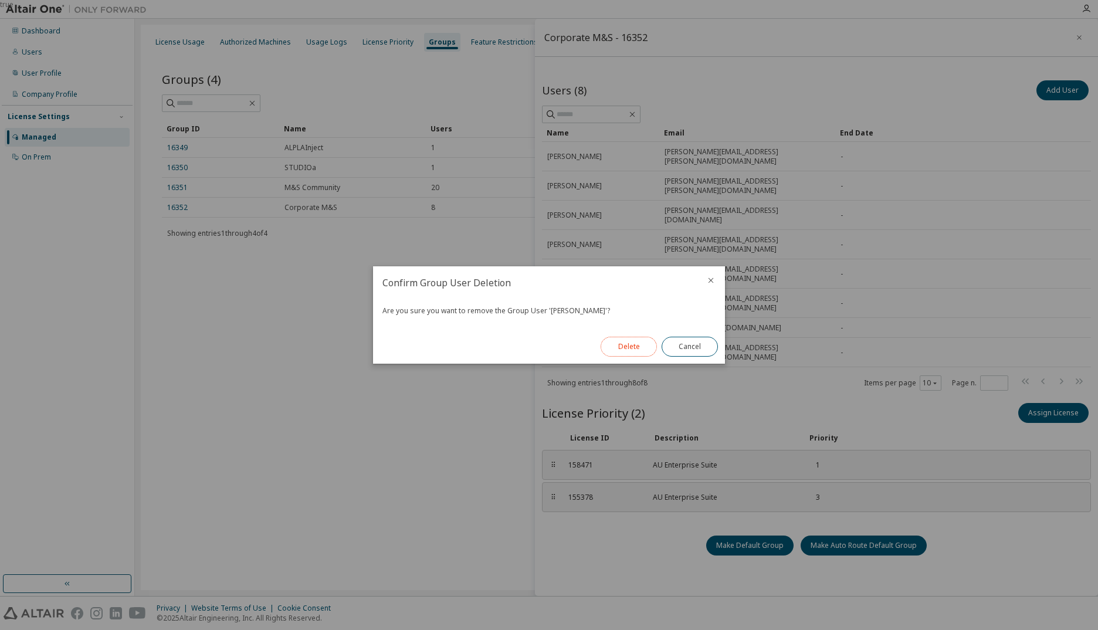
click at [634, 347] on button "Delete" at bounding box center [629, 347] width 56 height 20
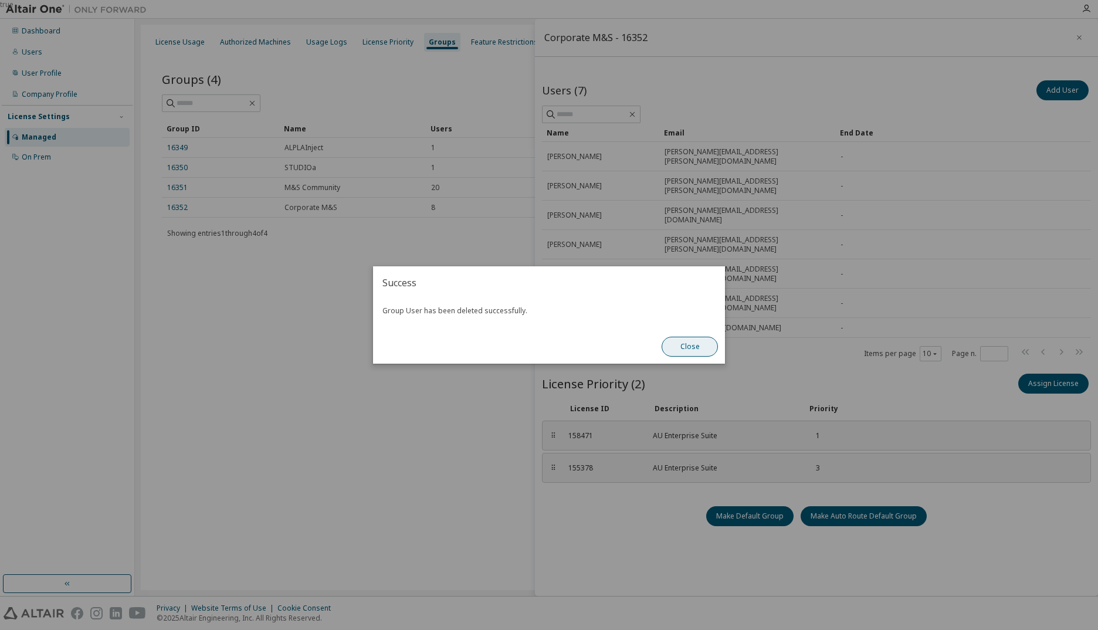
click at [698, 351] on button "Close" at bounding box center [690, 347] width 56 height 20
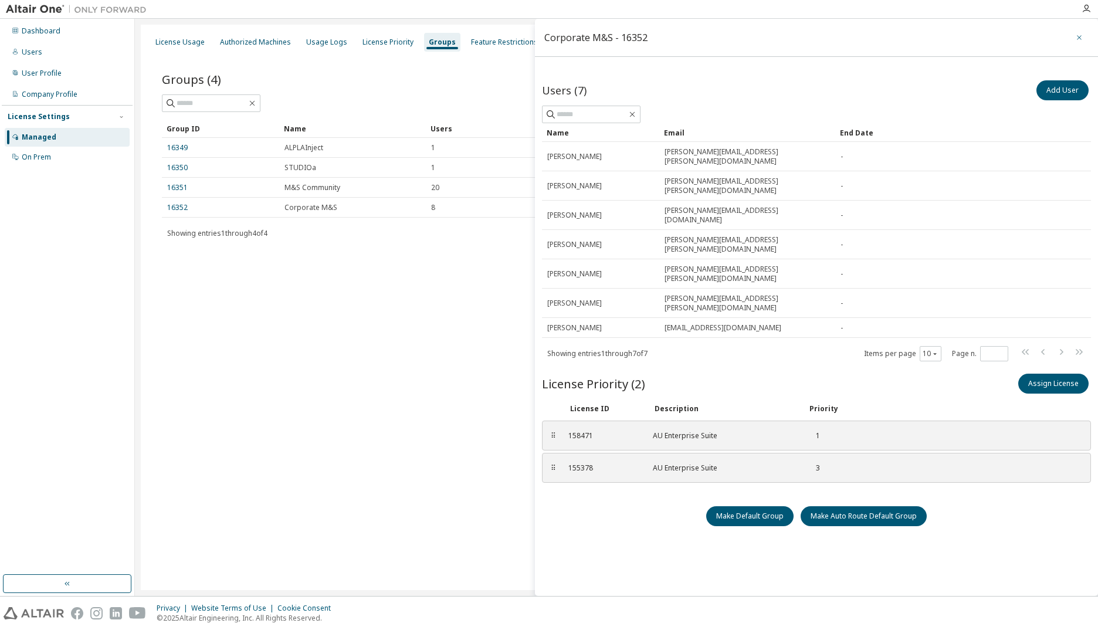
click at [1077, 38] on icon "button" at bounding box center [1079, 37] width 8 height 9
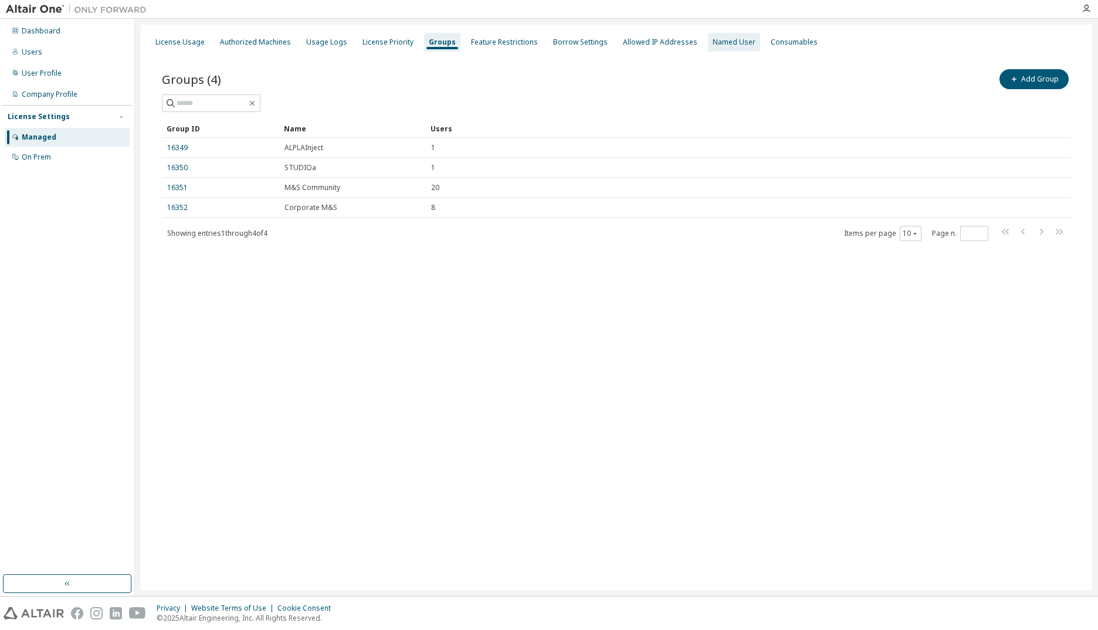
click at [708, 43] on div "Named User" at bounding box center [734, 42] width 52 height 19
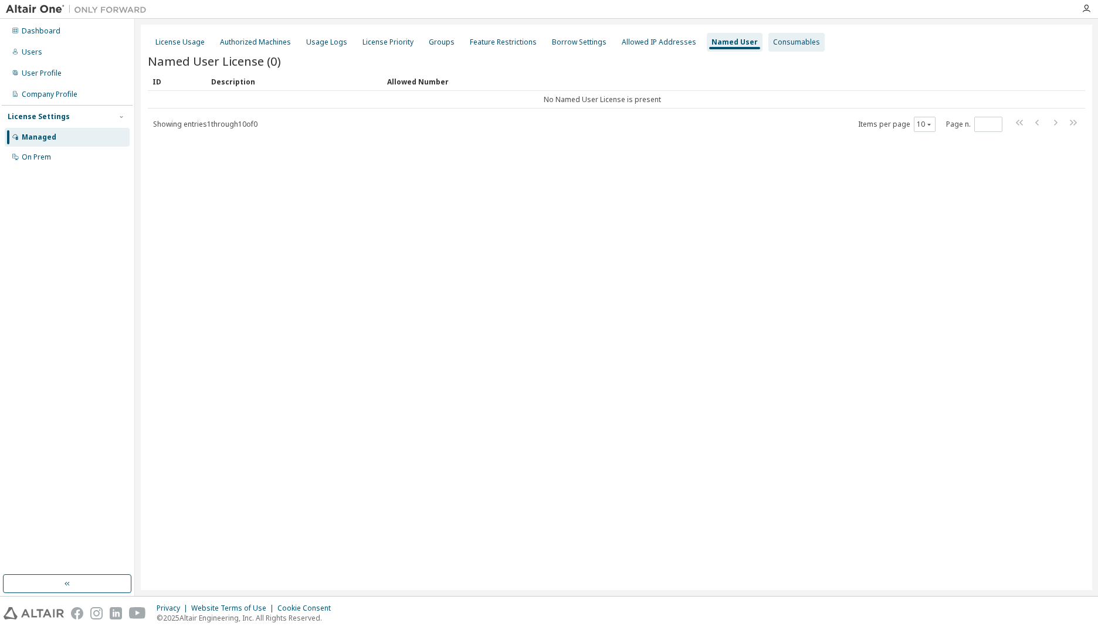
click at [773, 43] on div "Consumables" at bounding box center [796, 42] width 47 height 9
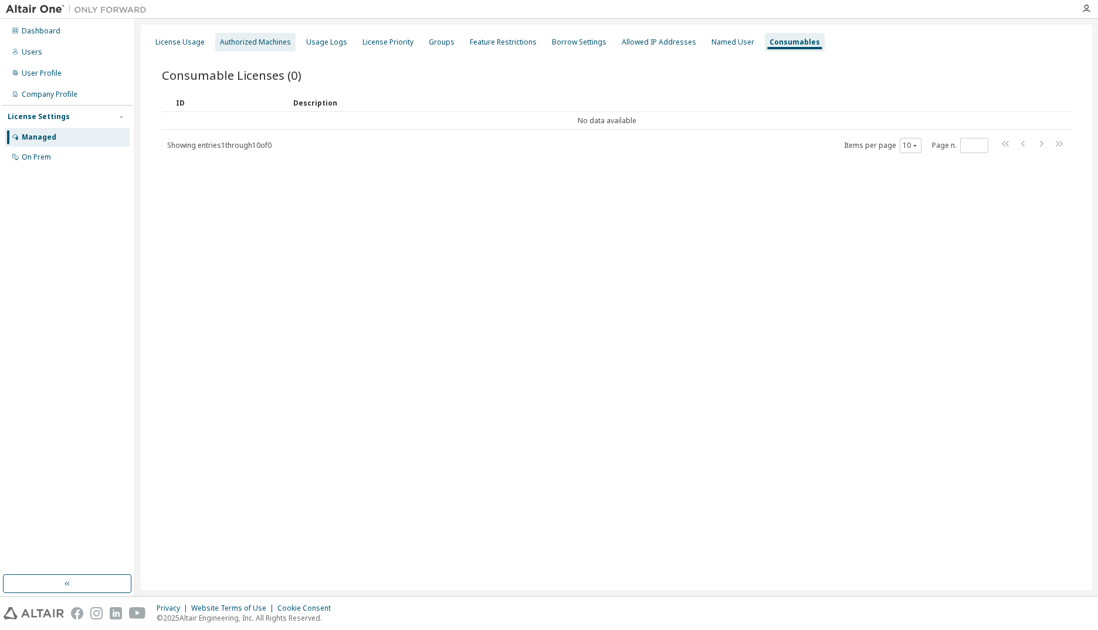
click at [235, 42] on div "Authorized Machines" at bounding box center [255, 42] width 71 height 9
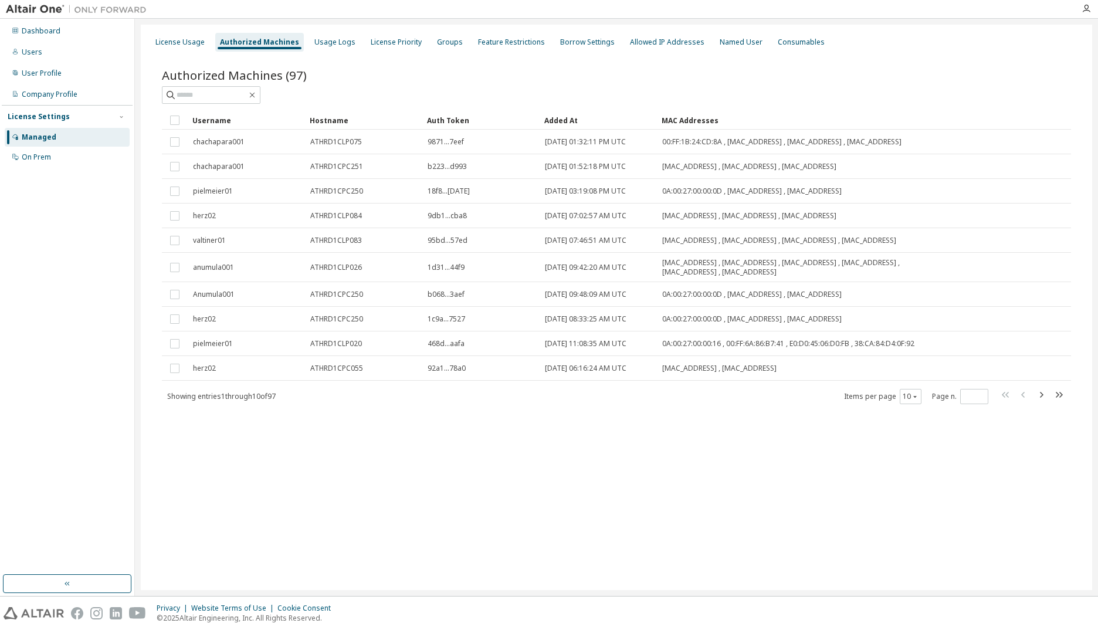
click at [204, 124] on div "Username" at bounding box center [246, 120] width 108 height 19
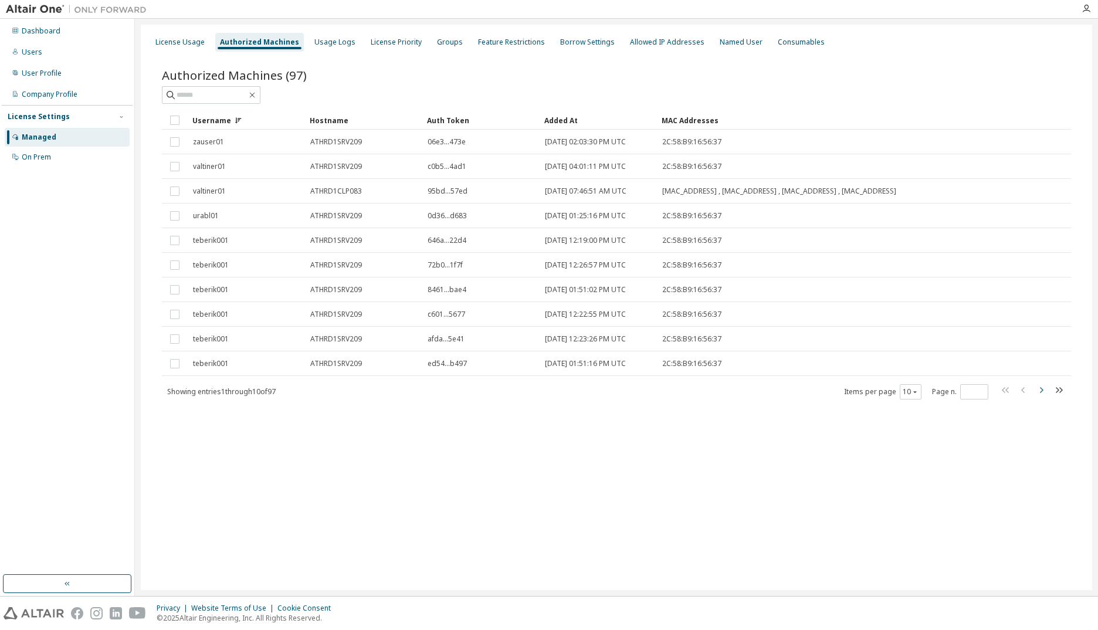
click at [1040, 390] on icon "button" at bounding box center [1041, 390] width 14 height 14
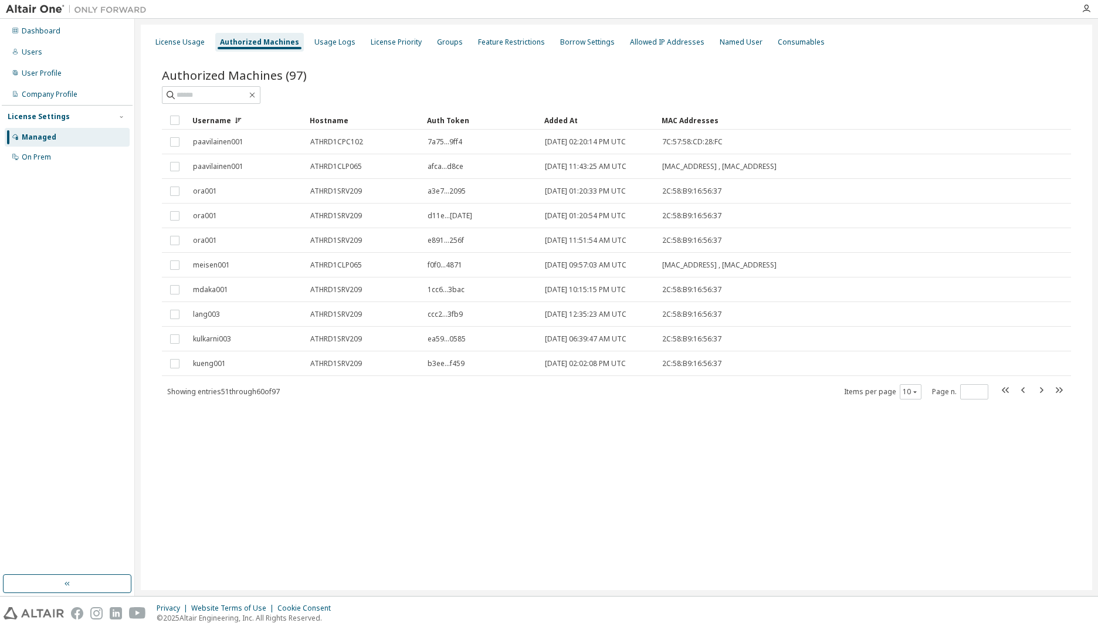
click at [1040, 390] on icon "button" at bounding box center [1041, 390] width 14 height 14
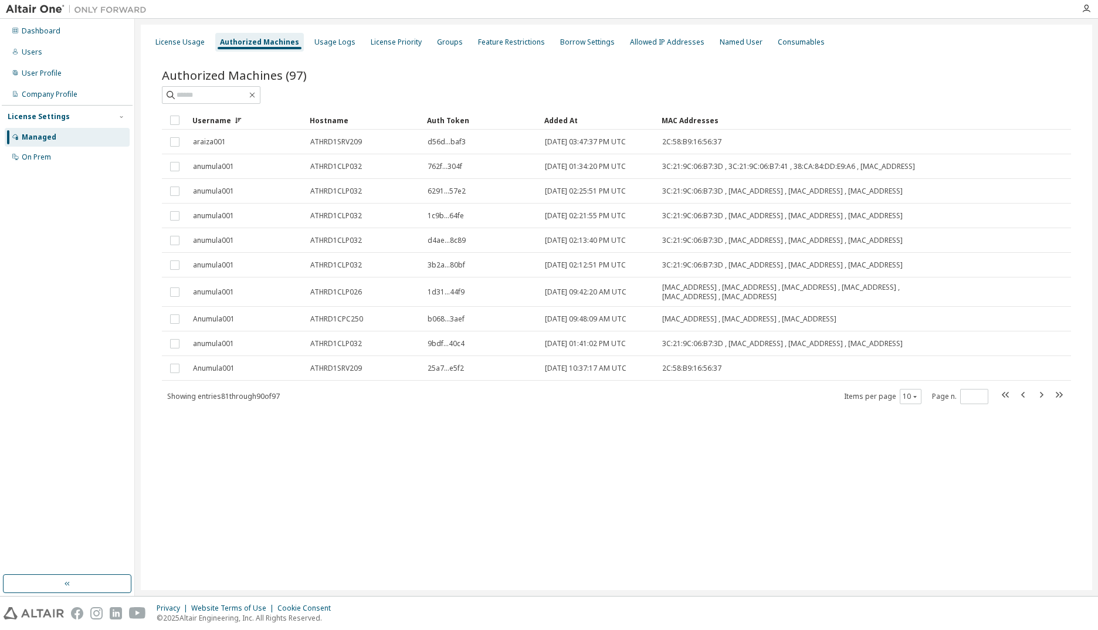
click at [1040, 390] on icon "button" at bounding box center [1041, 395] width 14 height 14
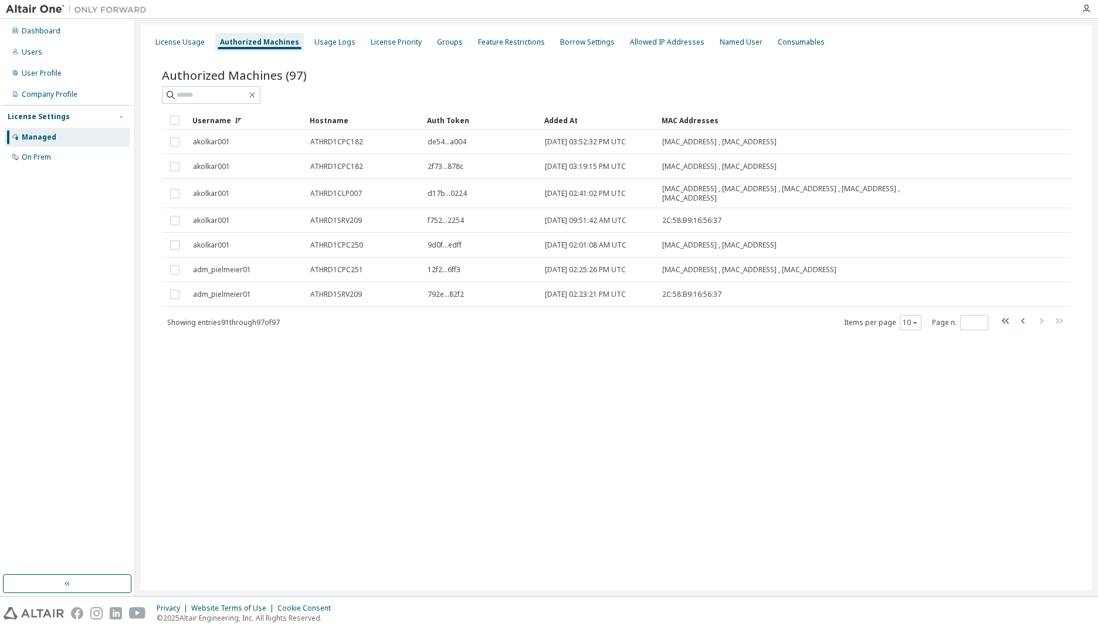
click at [1025, 323] on icon "button" at bounding box center [1023, 321] width 4 height 6
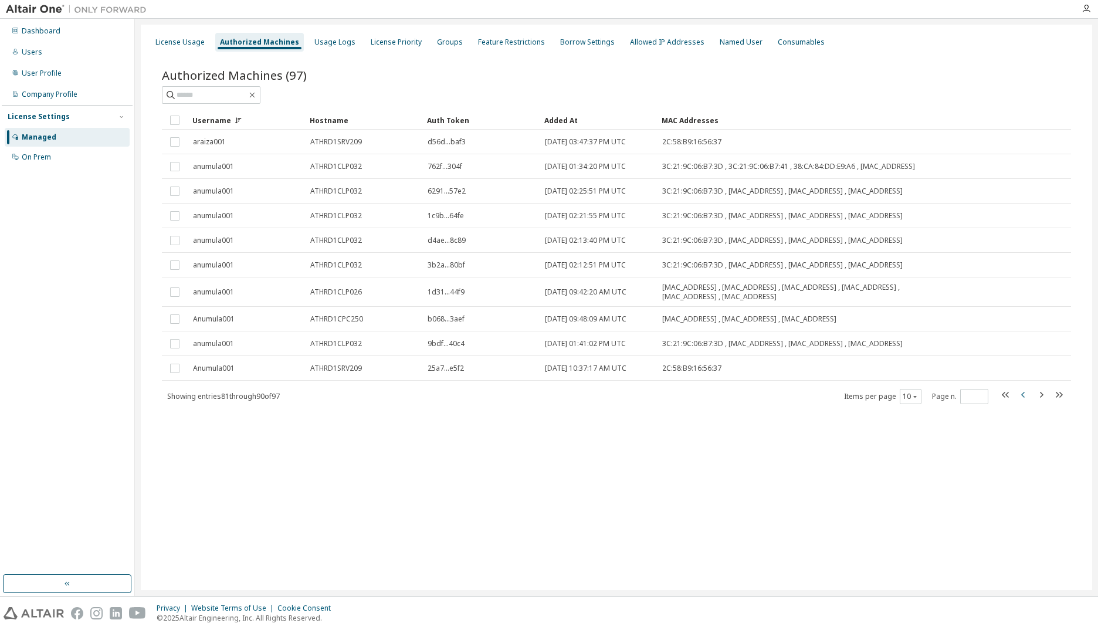
click at [1024, 397] on icon "button" at bounding box center [1023, 395] width 4 height 6
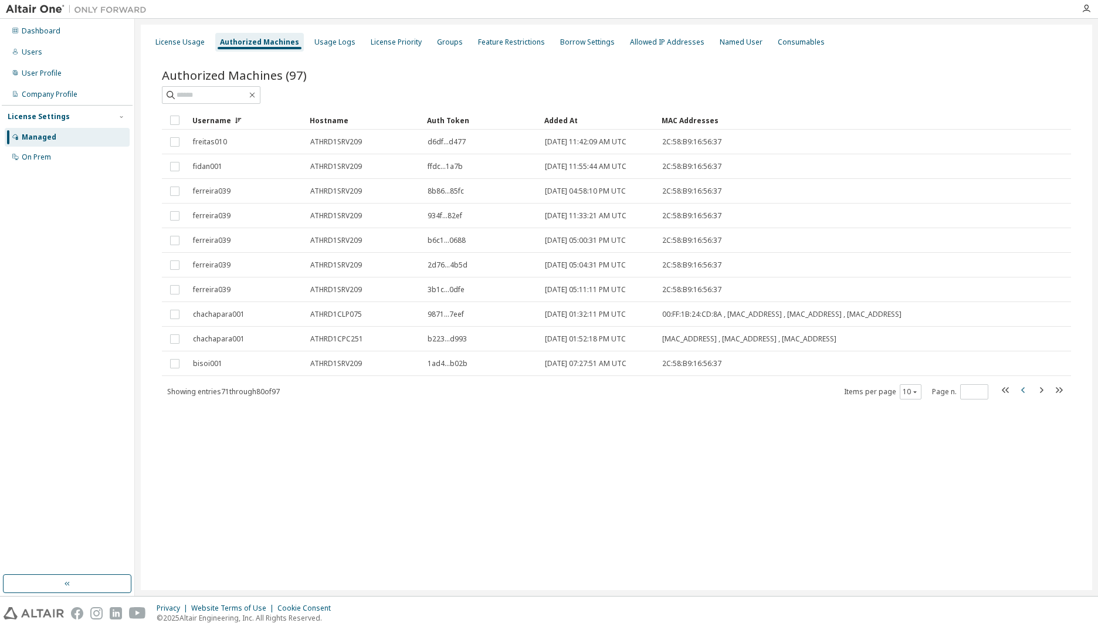
click at [1024, 397] on button "button" at bounding box center [1024, 391] width 14 height 17
type input "*"
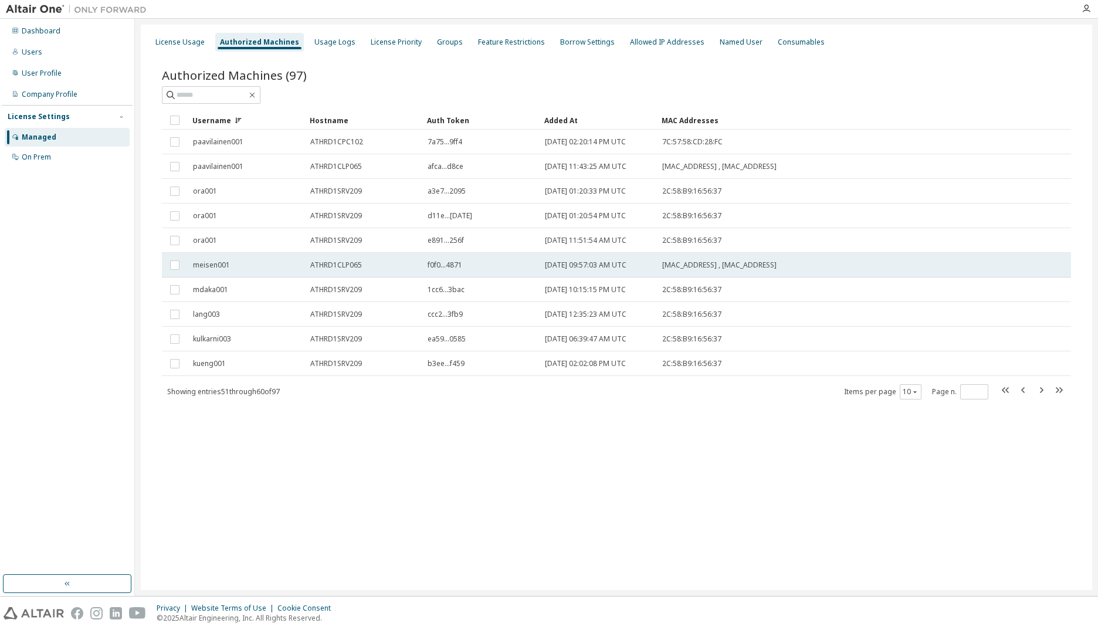
click at [188, 265] on td "meisen001" at bounding box center [246, 265] width 117 height 25
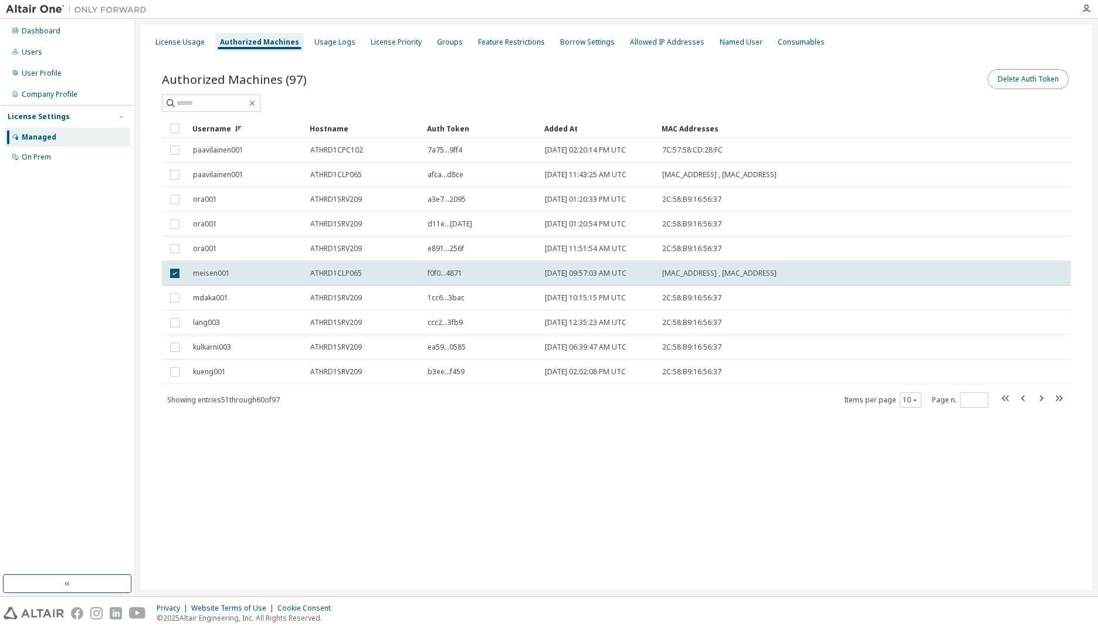
click at [1013, 79] on button "Delete Auth Token" at bounding box center [1028, 79] width 81 height 20
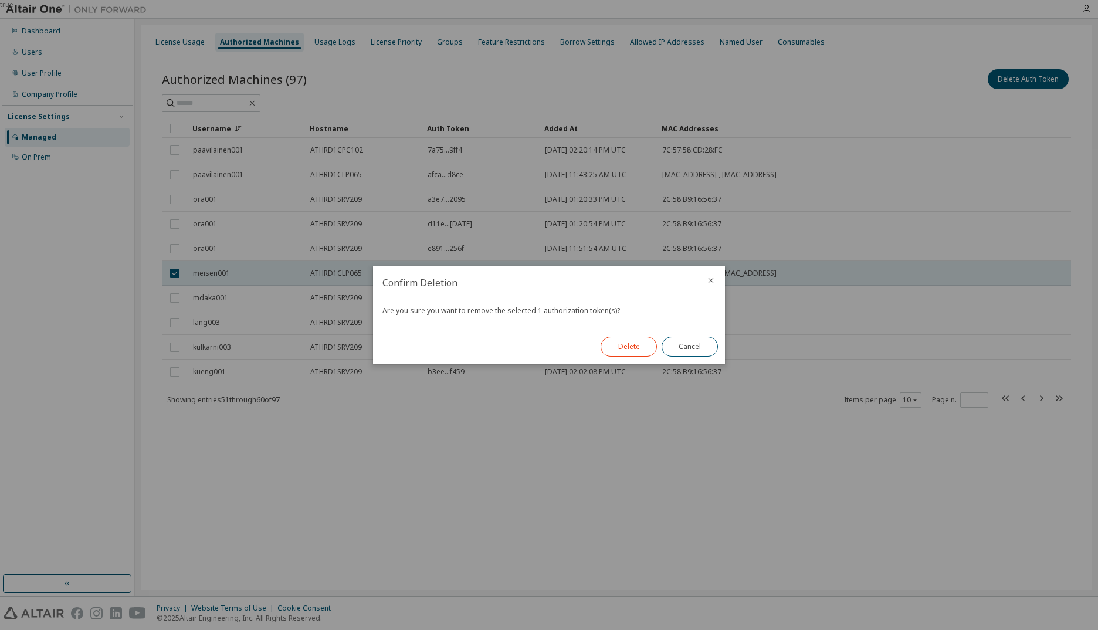
click at [628, 345] on button "Delete" at bounding box center [629, 347] width 56 height 20
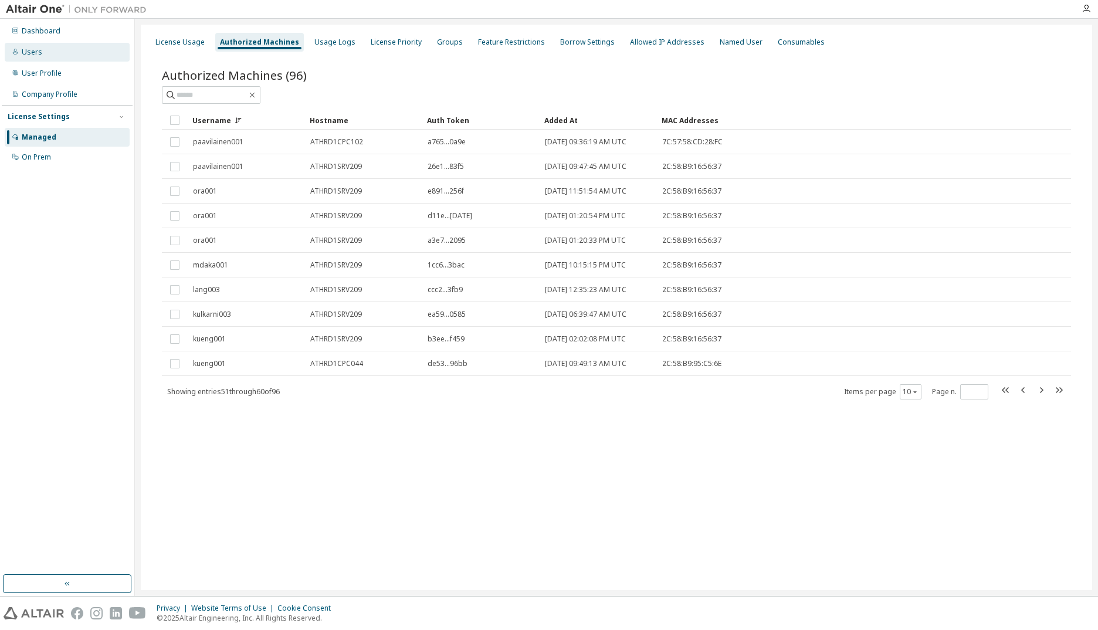
click at [36, 54] on div "Users" at bounding box center [32, 52] width 21 height 9
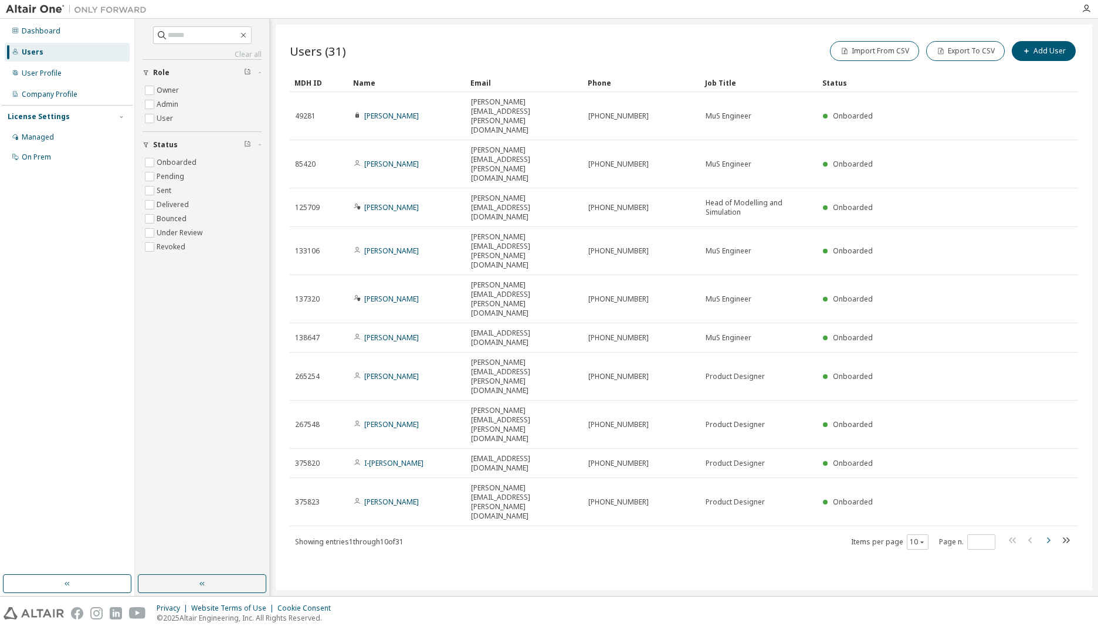
click at [1050, 533] on icon "button" at bounding box center [1048, 540] width 14 height 14
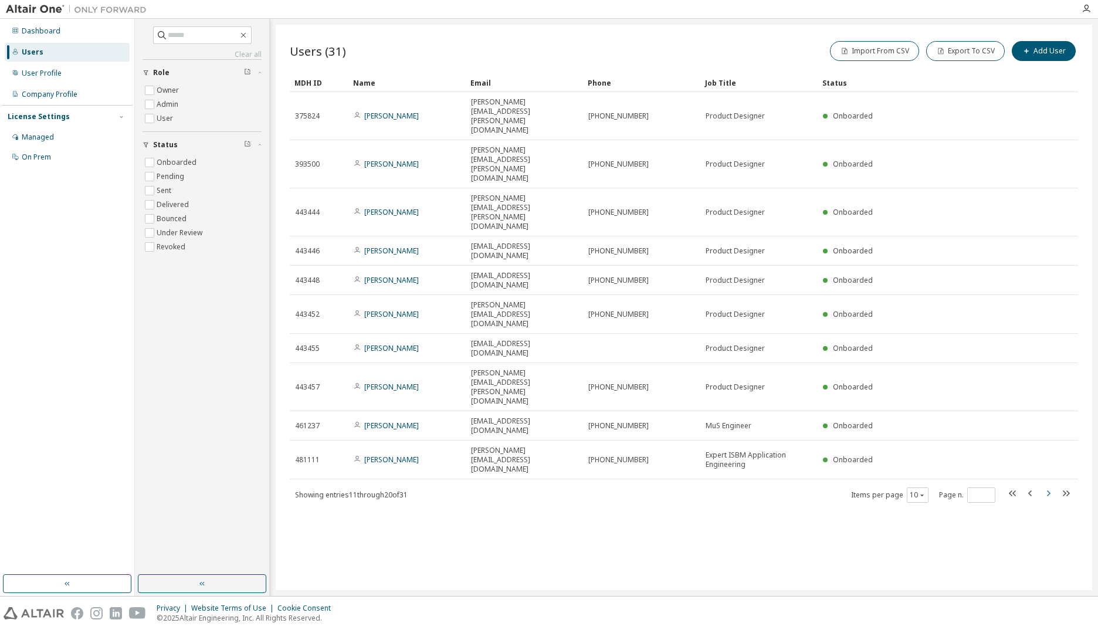
click at [1055, 486] on icon "button" at bounding box center [1048, 493] width 14 height 14
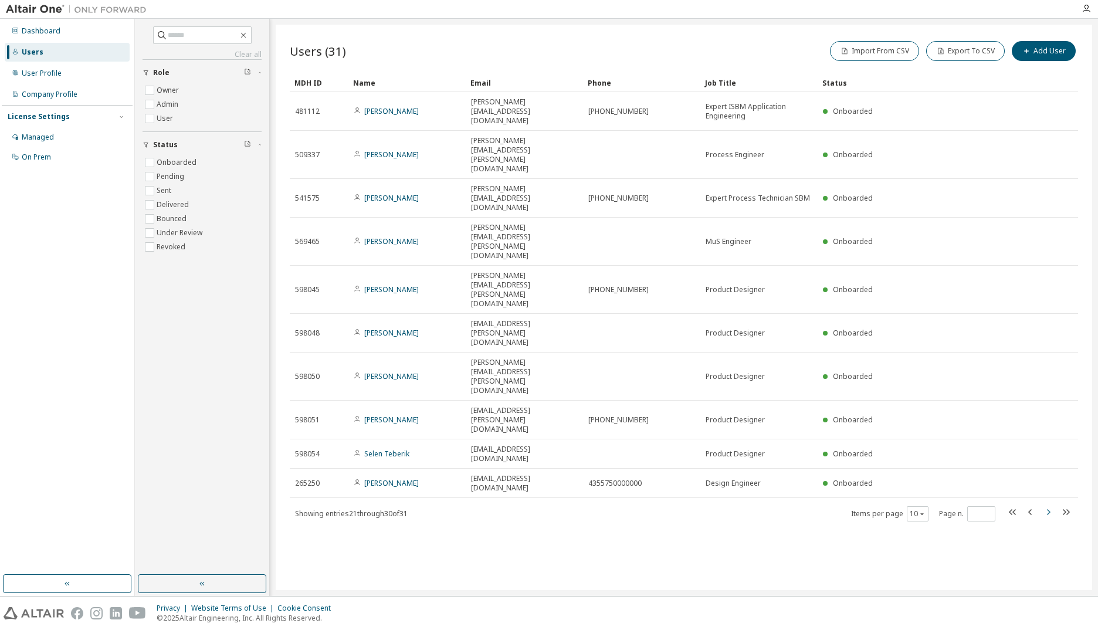
click at [1049, 509] on icon "button" at bounding box center [1049, 512] width 4 height 6
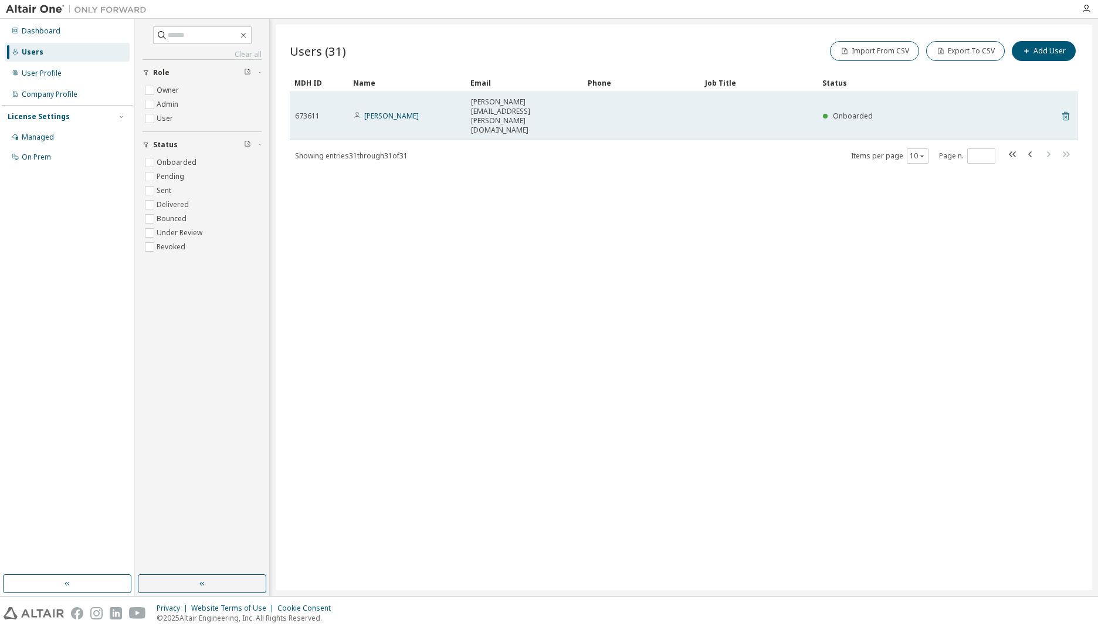
click at [1068, 109] on icon at bounding box center [1066, 116] width 11 height 14
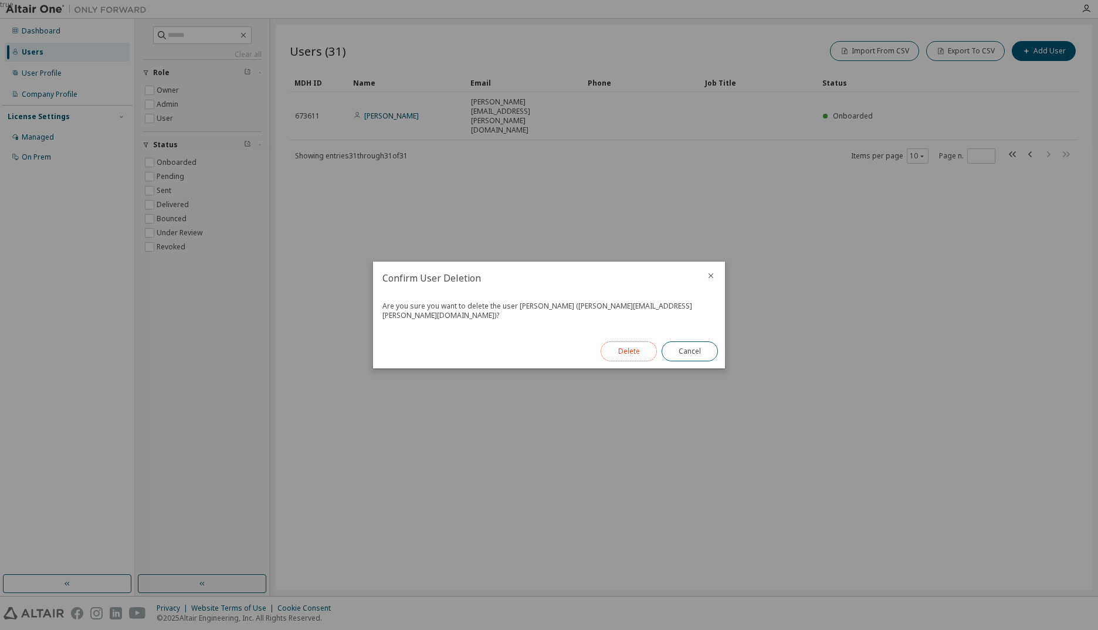
click at [628, 343] on button "Delete" at bounding box center [629, 351] width 56 height 20
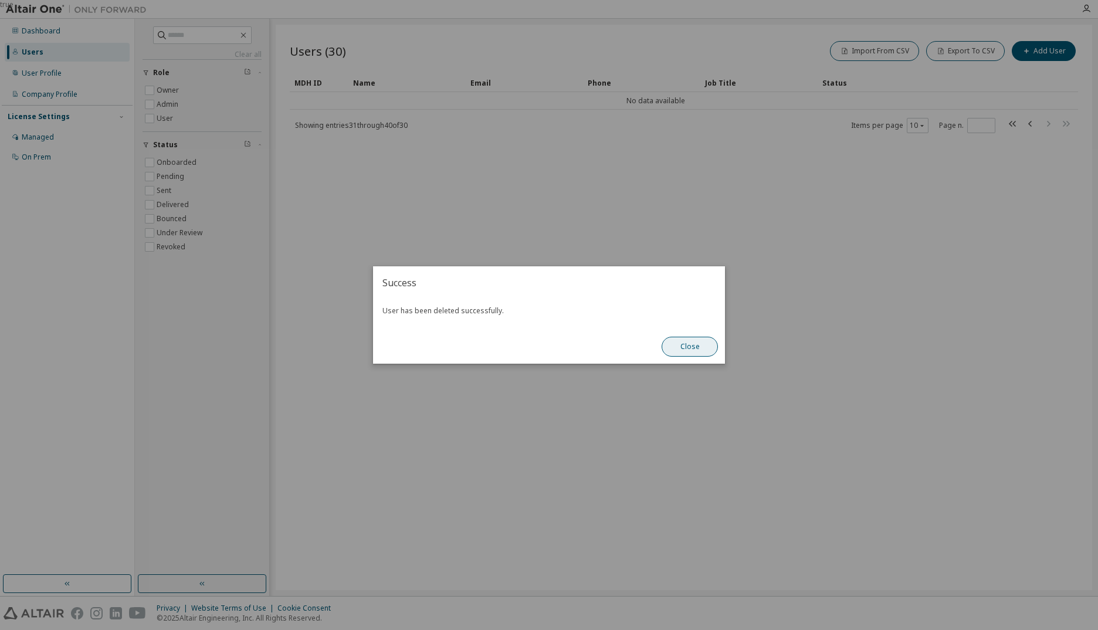
click at [693, 346] on button "Close" at bounding box center [690, 347] width 56 height 20
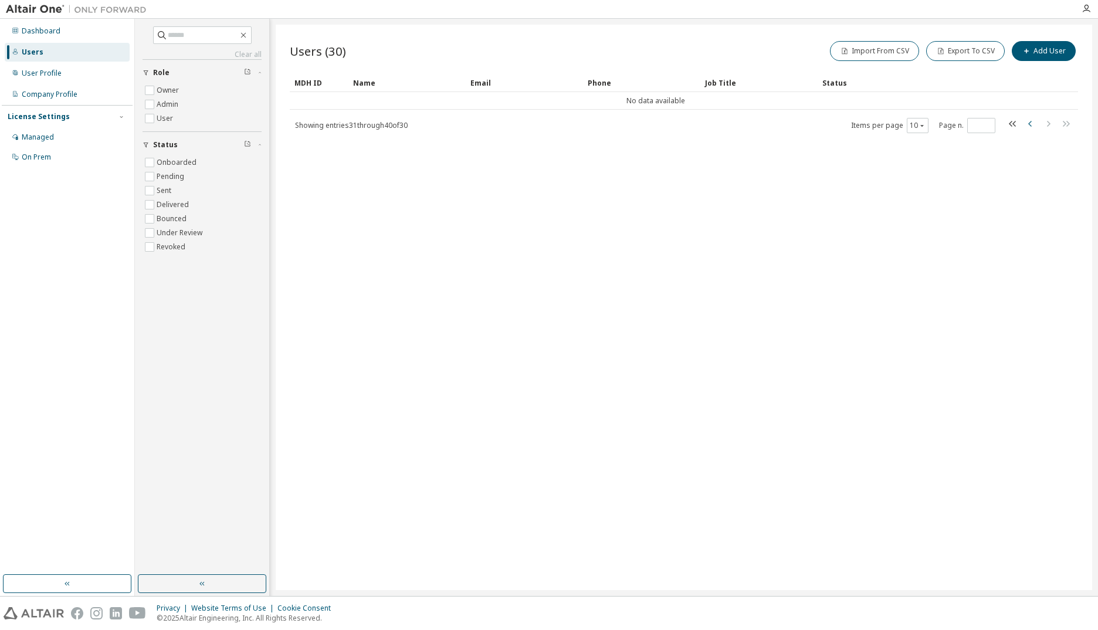
click at [1028, 119] on icon "button" at bounding box center [1031, 124] width 14 height 14
type input "*"
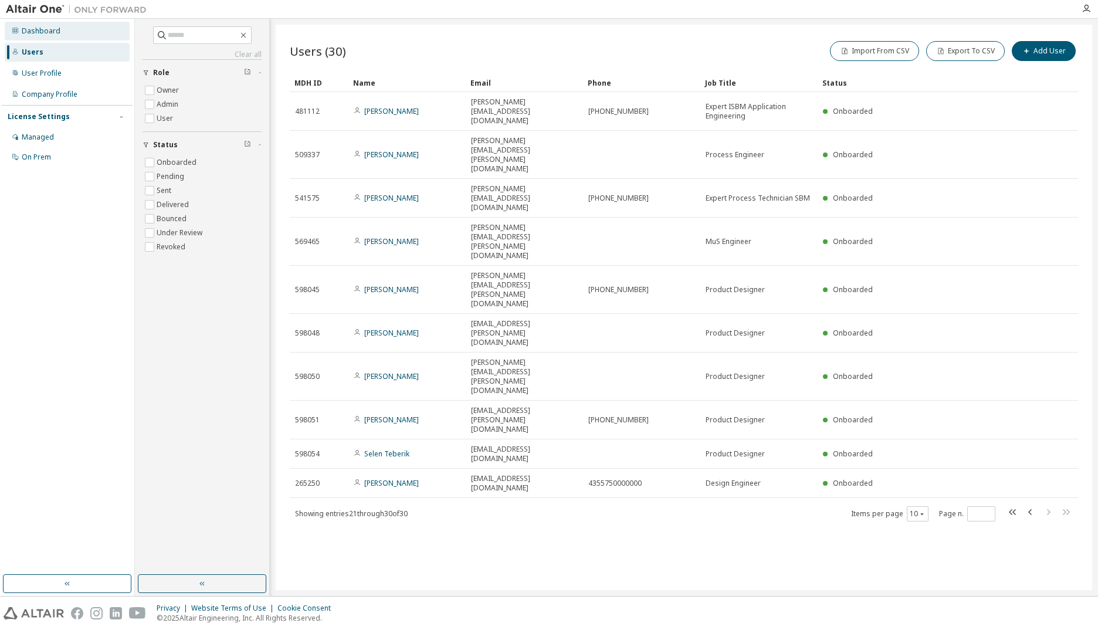
click at [46, 26] on div "Dashboard" at bounding box center [41, 30] width 39 height 9
